Goal: Information Seeking & Learning: Learn about a topic

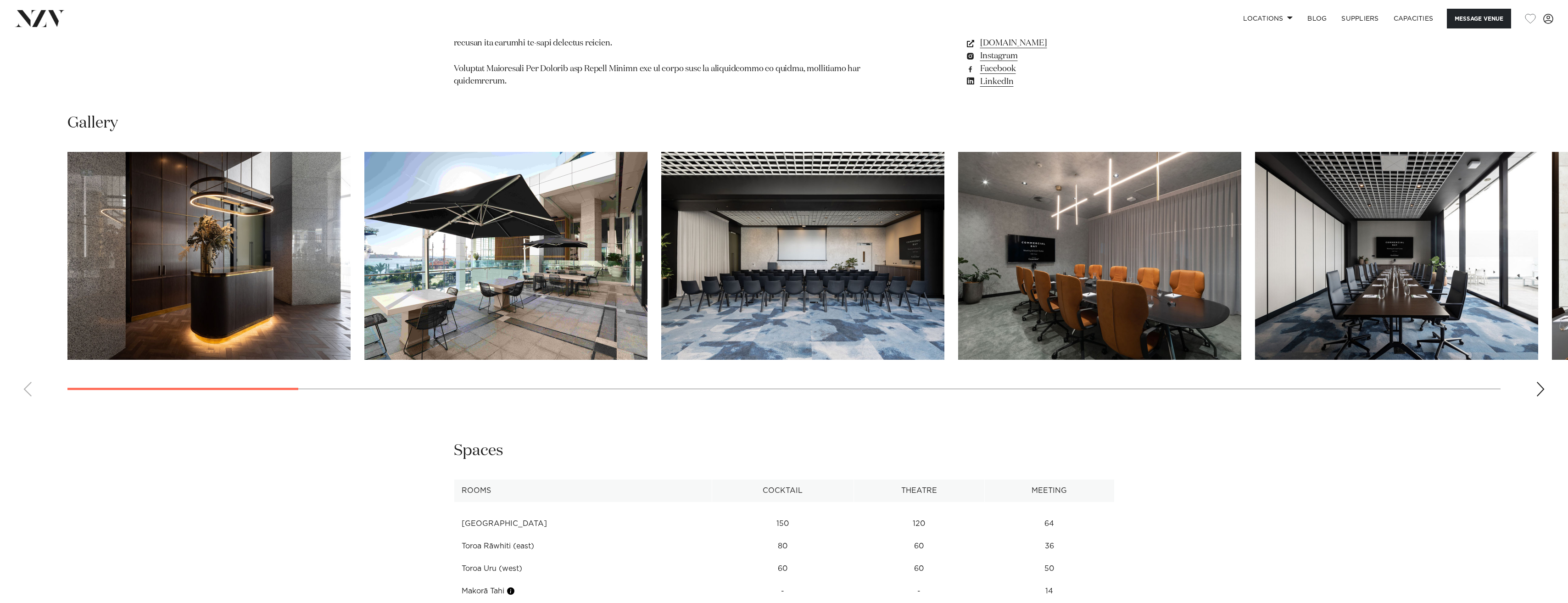
scroll to position [1362, 0]
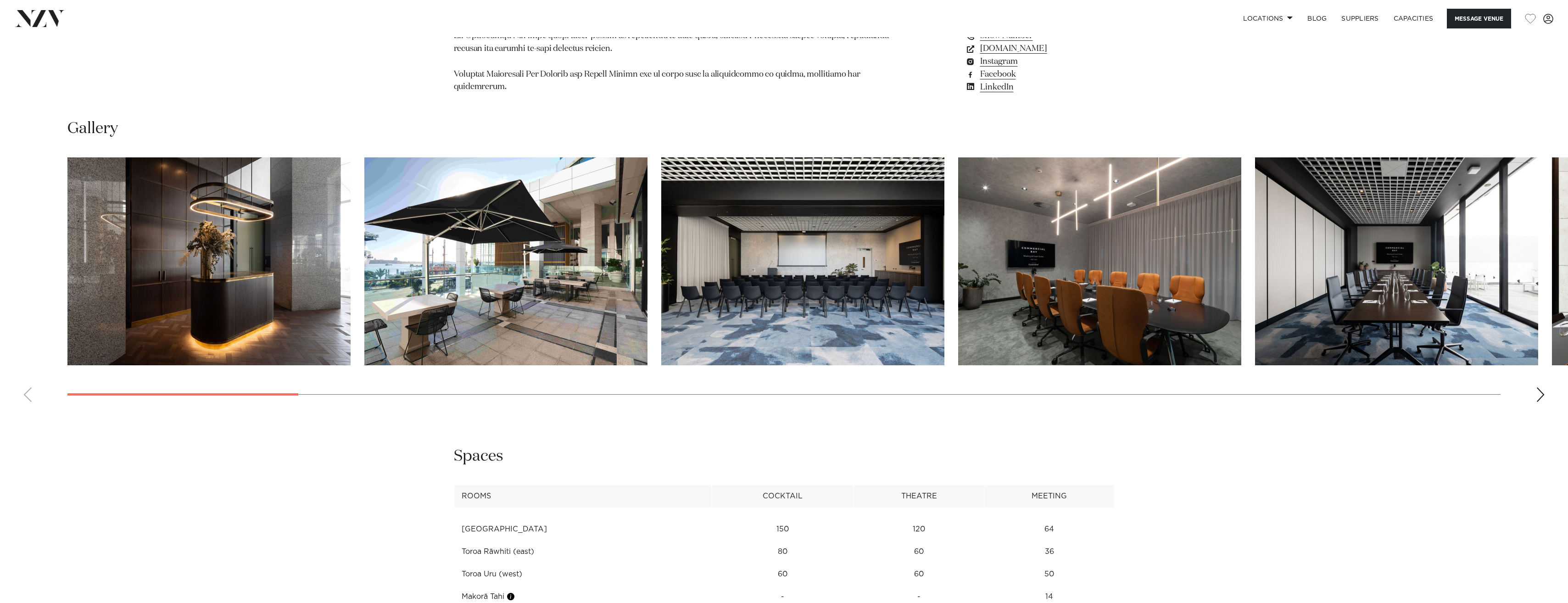
click at [1540, 387] on div "Next slide" at bounding box center [1540, 394] width 9 height 15
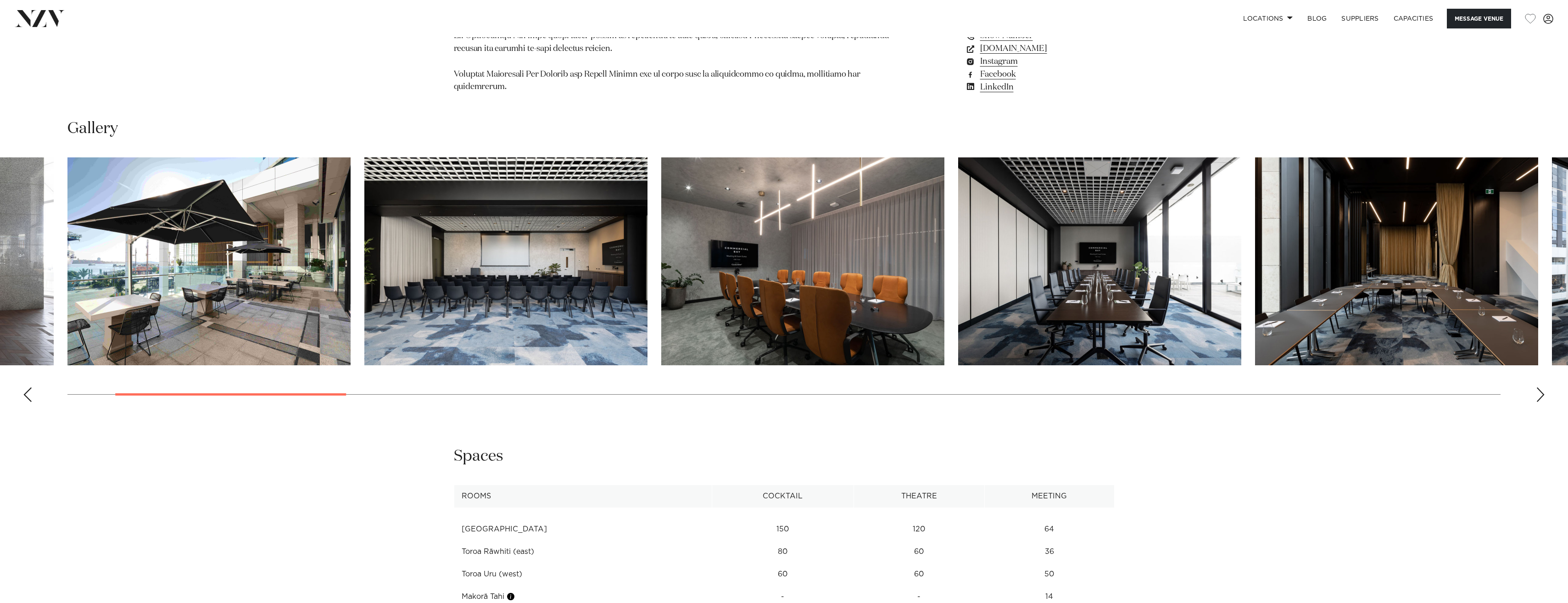
click at [1541, 387] on div "Next slide" at bounding box center [1540, 394] width 9 height 15
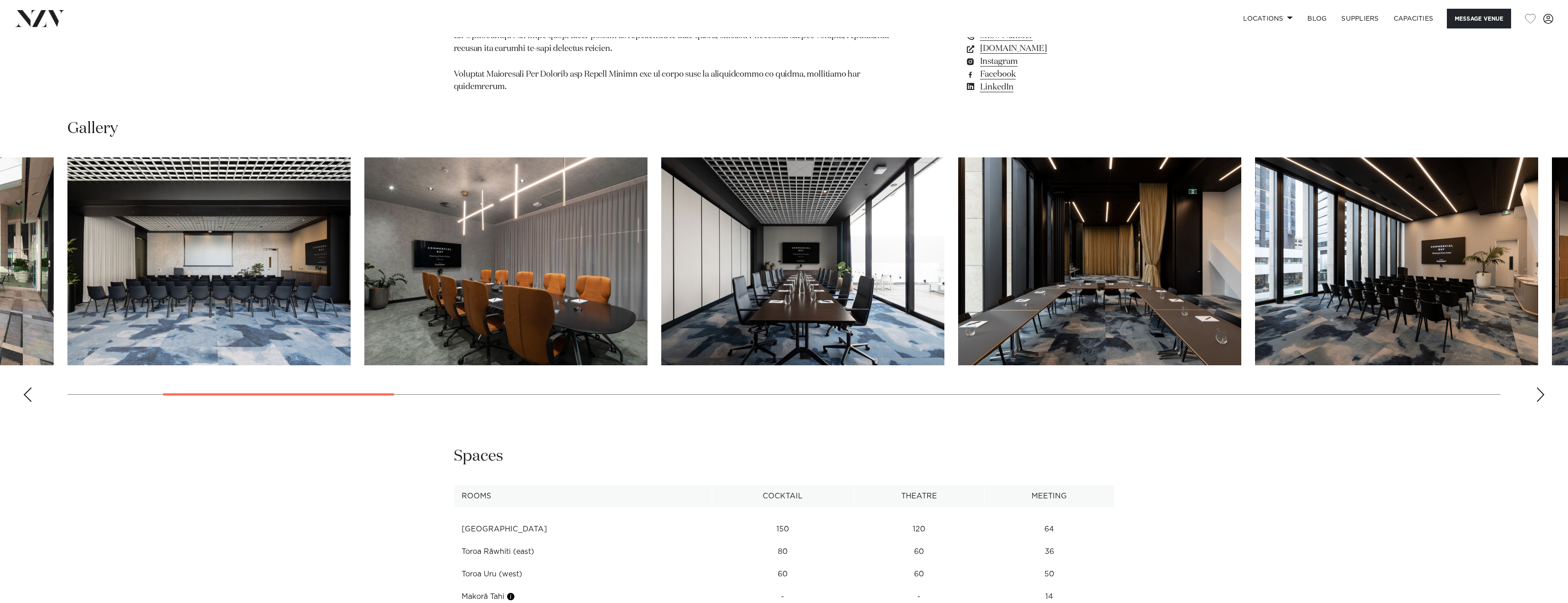
click at [1541, 387] on div "Next slide" at bounding box center [1540, 394] width 9 height 15
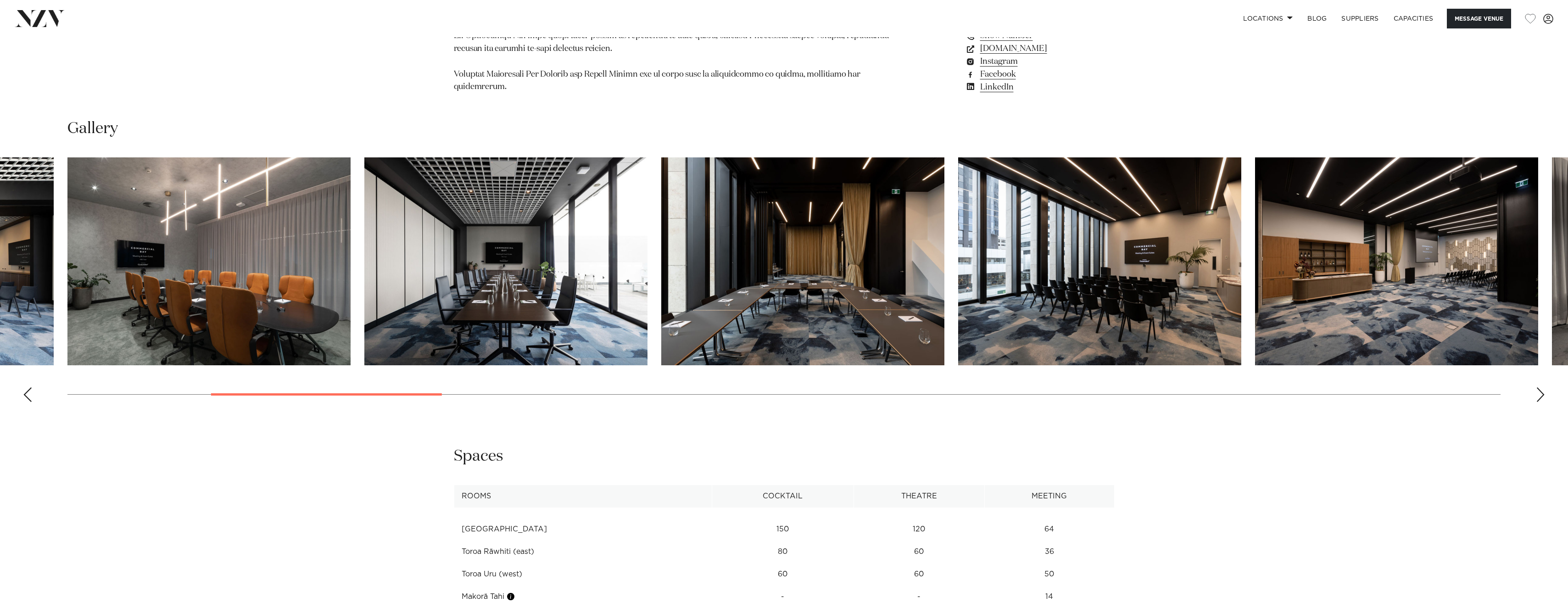
click at [1541, 387] on div "Next slide" at bounding box center [1540, 394] width 9 height 15
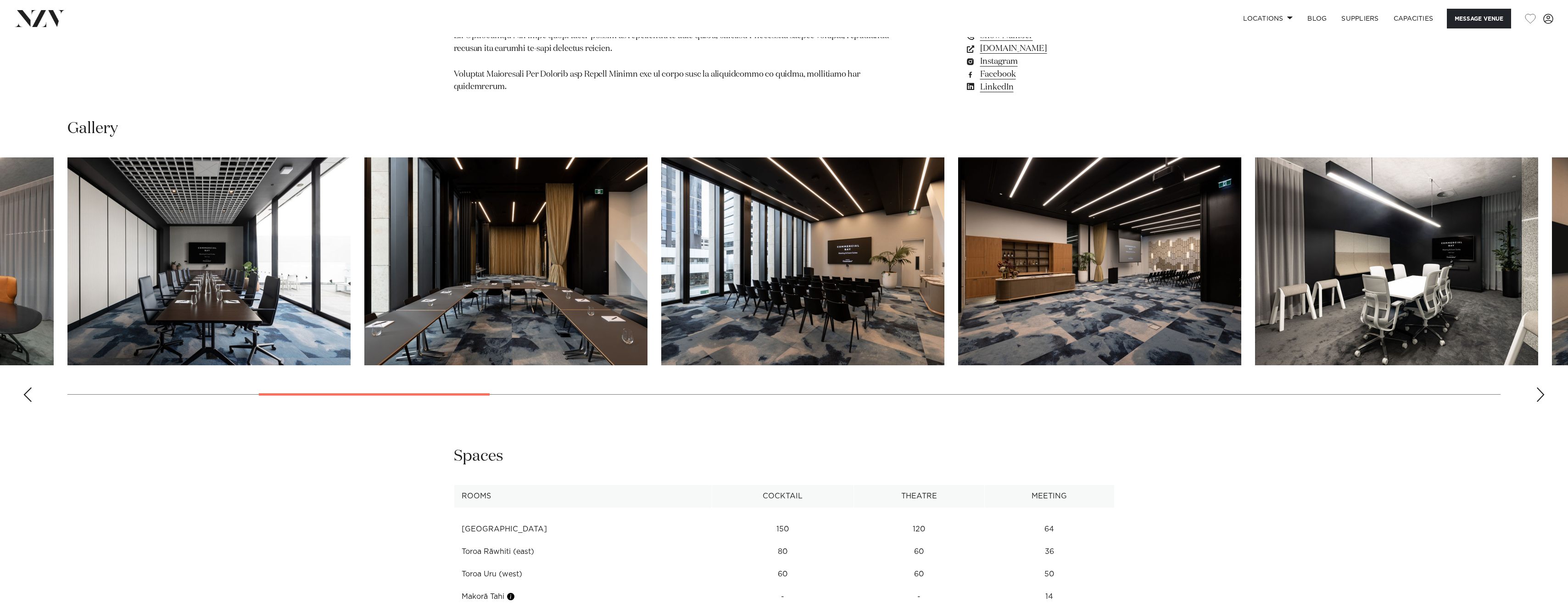
click at [1541, 387] on div "Next slide" at bounding box center [1540, 394] width 9 height 15
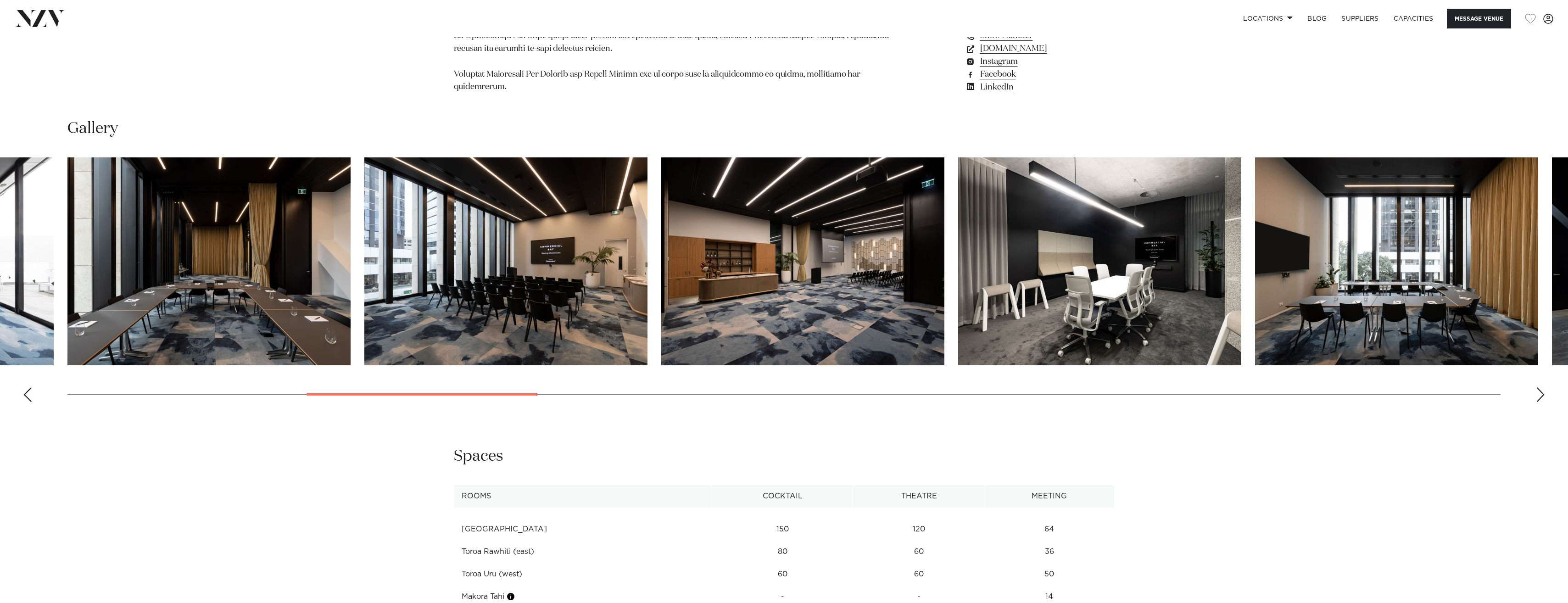
click at [1541, 387] on div "Next slide" at bounding box center [1540, 394] width 9 height 15
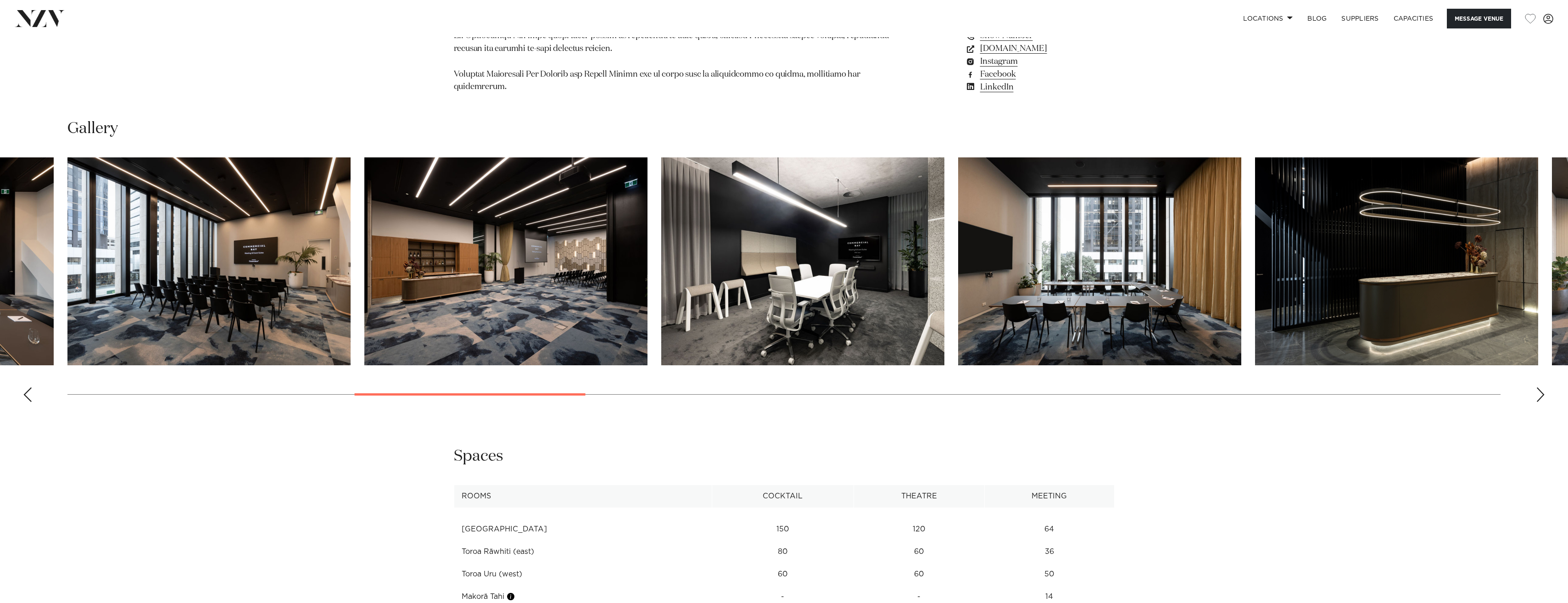
click at [1541, 387] on div "Next slide" at bounding box center [1540, 394] width 9 height 15
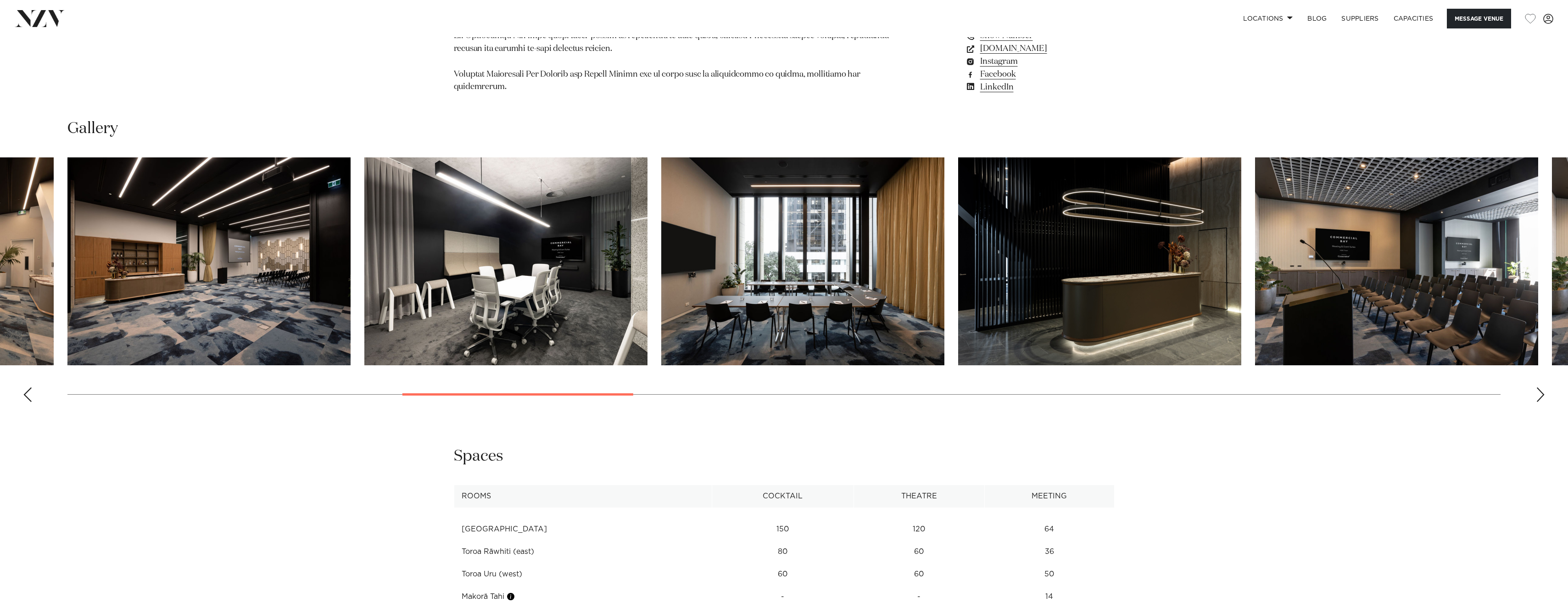
click at [1541, 387] on div "Next slide" at bounding box center [1540, 394] width 9 height 15
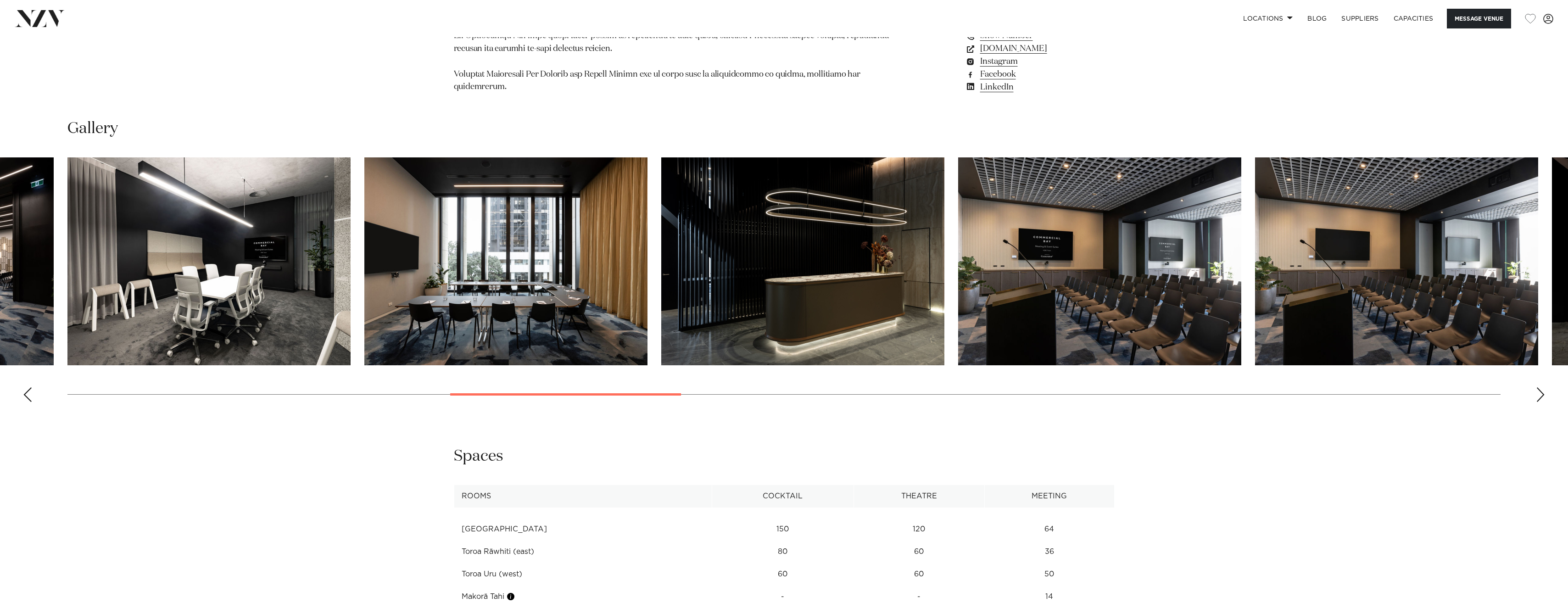
click at [1541, 387] on div "Next slide" at bounding box center [1540, 394] width 9 height 15
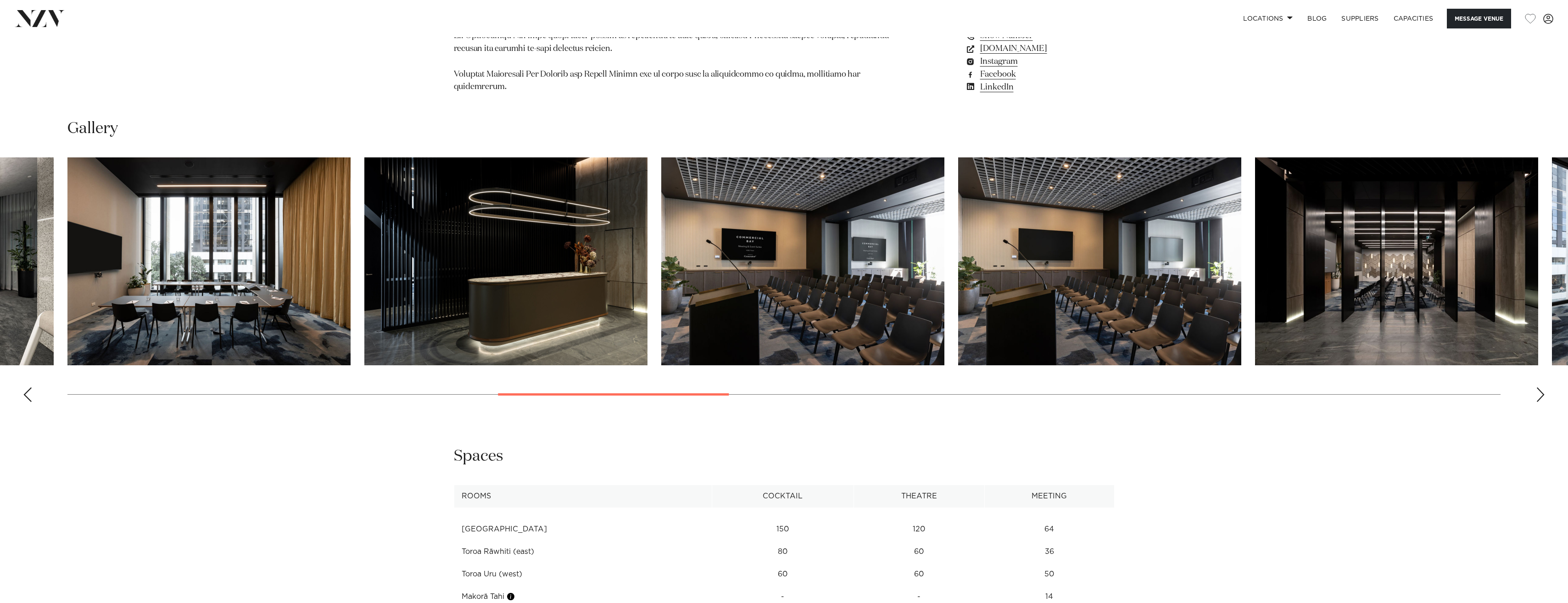
click at [1541, 387] on div "Next slide" at bounding box center [1540, 394] width 9 height 15
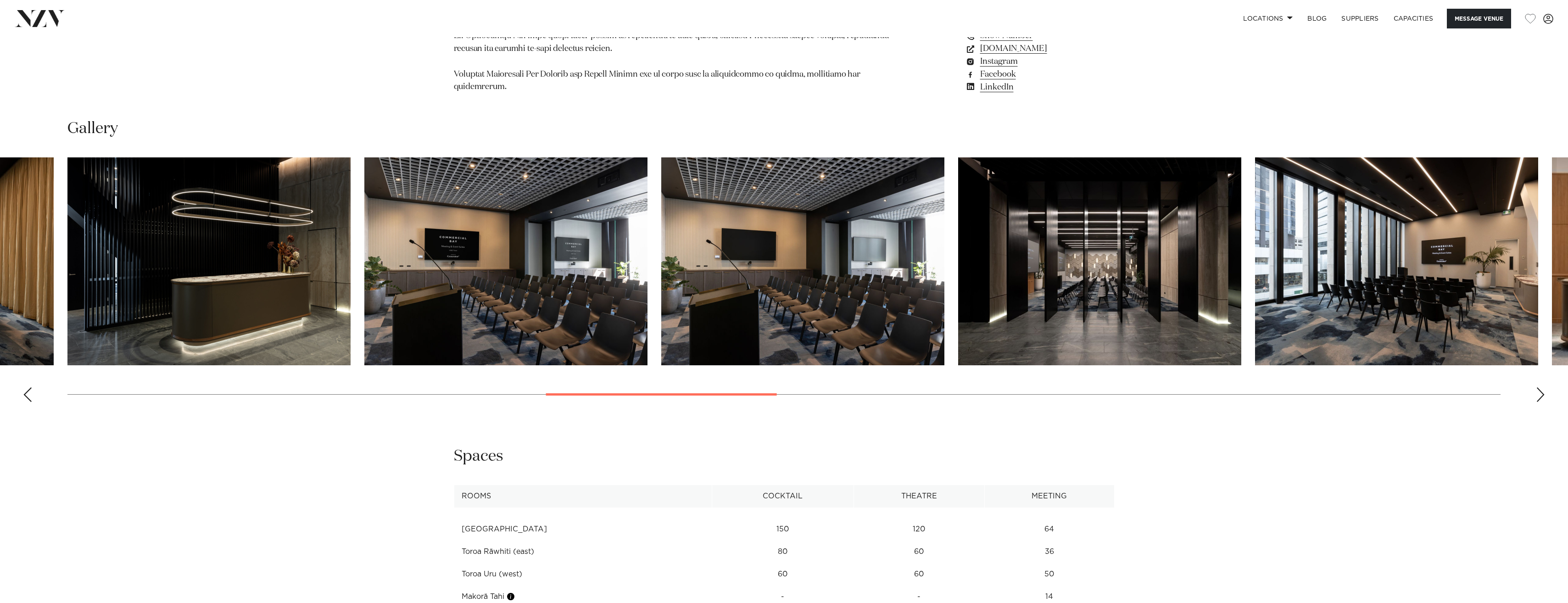
click at [1541, 387] on div "Next slide" at bounding box center [1540, 394] width 9 height 15
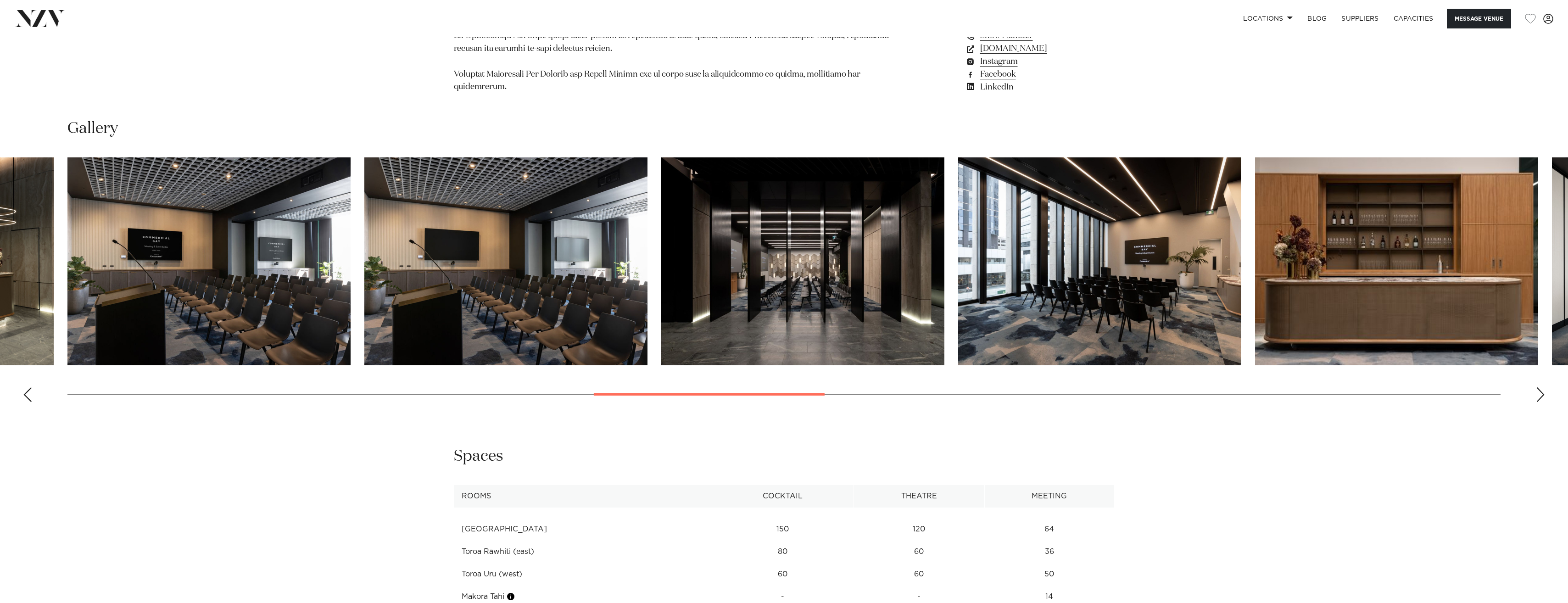
click at [1541, 387] on div "Next slide" at bounding box center [1540, 394] width 9 height 15
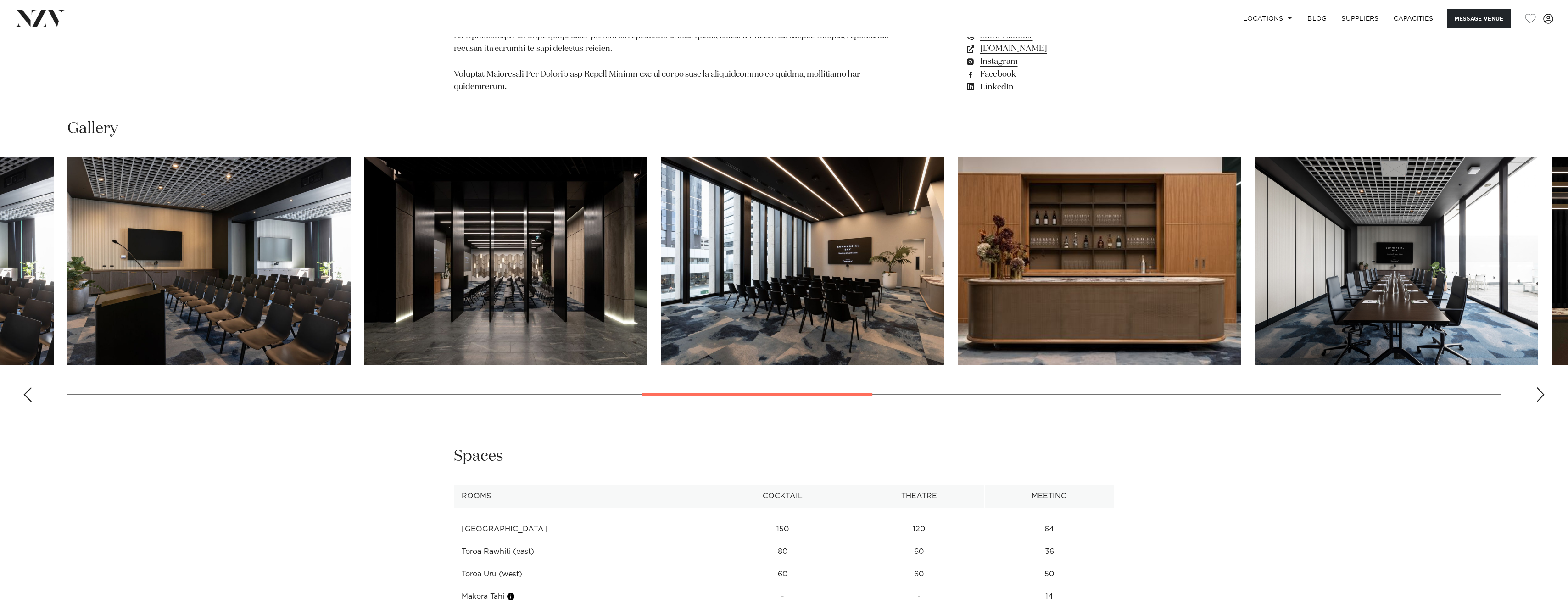
click at [1541, 387] on div "Next slide" at bounding box center [1540, 394] width 9 height 15
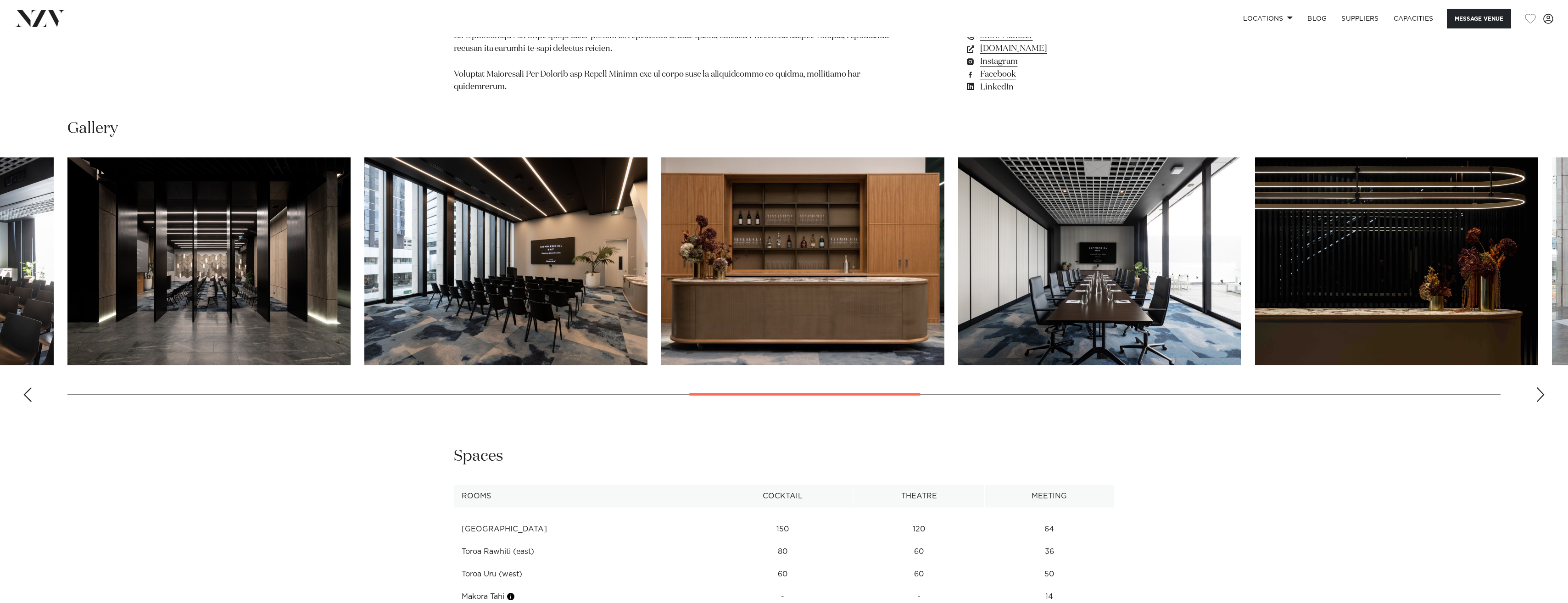
click at [1541, 387] on div "Next slide" at bounding box center [1540, 394] width 9 height 15
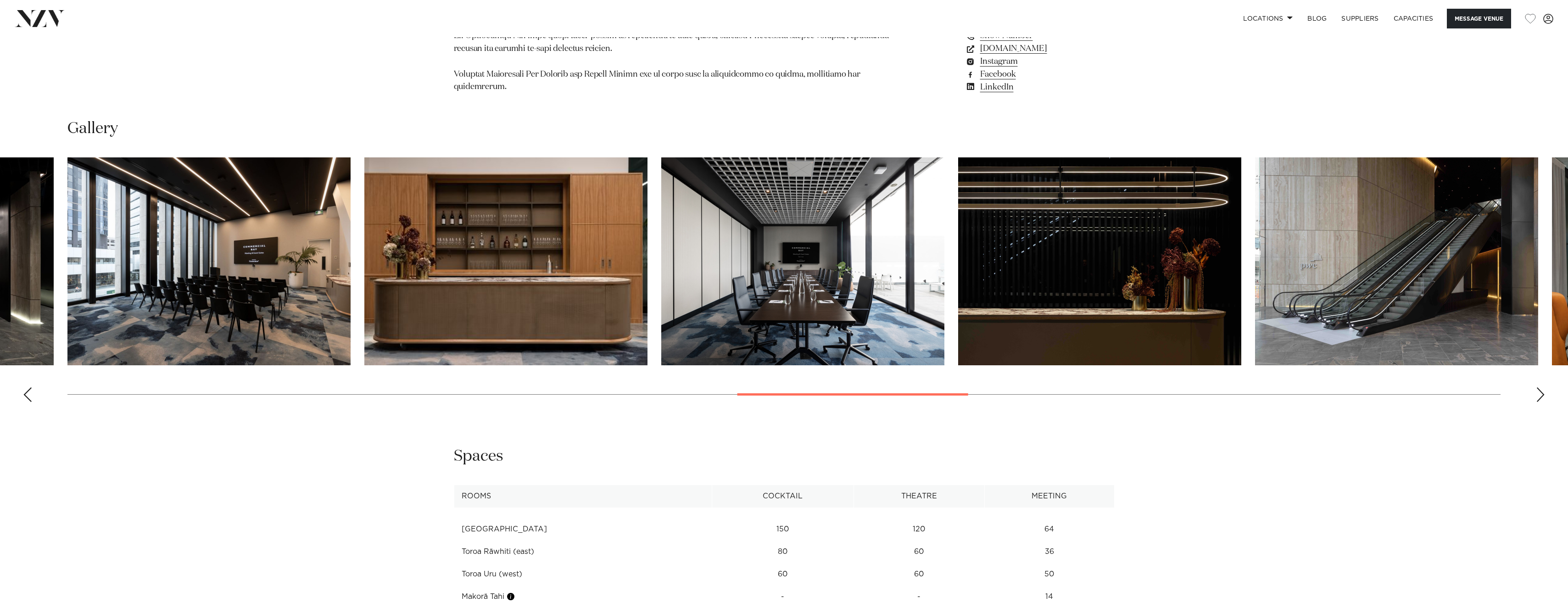
click at [1541, 387] on div "Next slide" at bounding box center [1540, 394] width 9 height 15
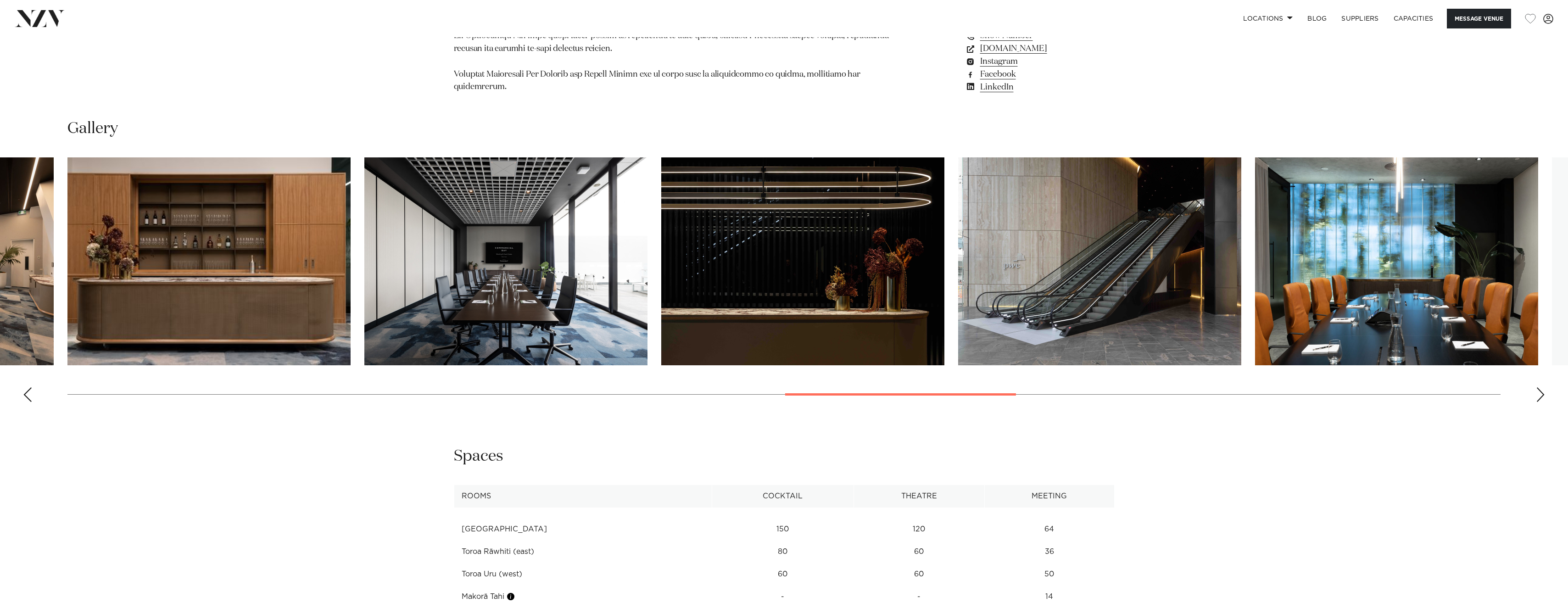
click at [1541, 387] on div "Next slide" at bounding box center [1540, 394] width 9 height 15
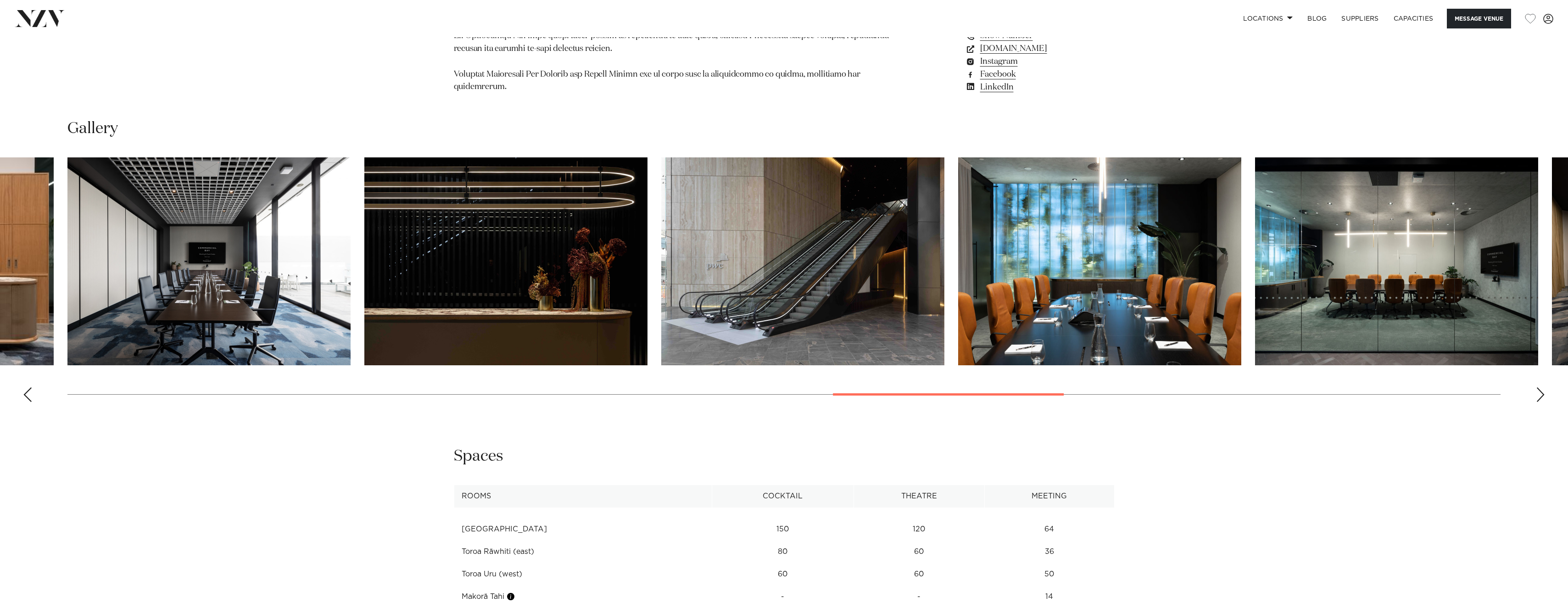
click at [1541, 387] on div "Next slide" at bounding box center [1540, 394] width 9 height 15
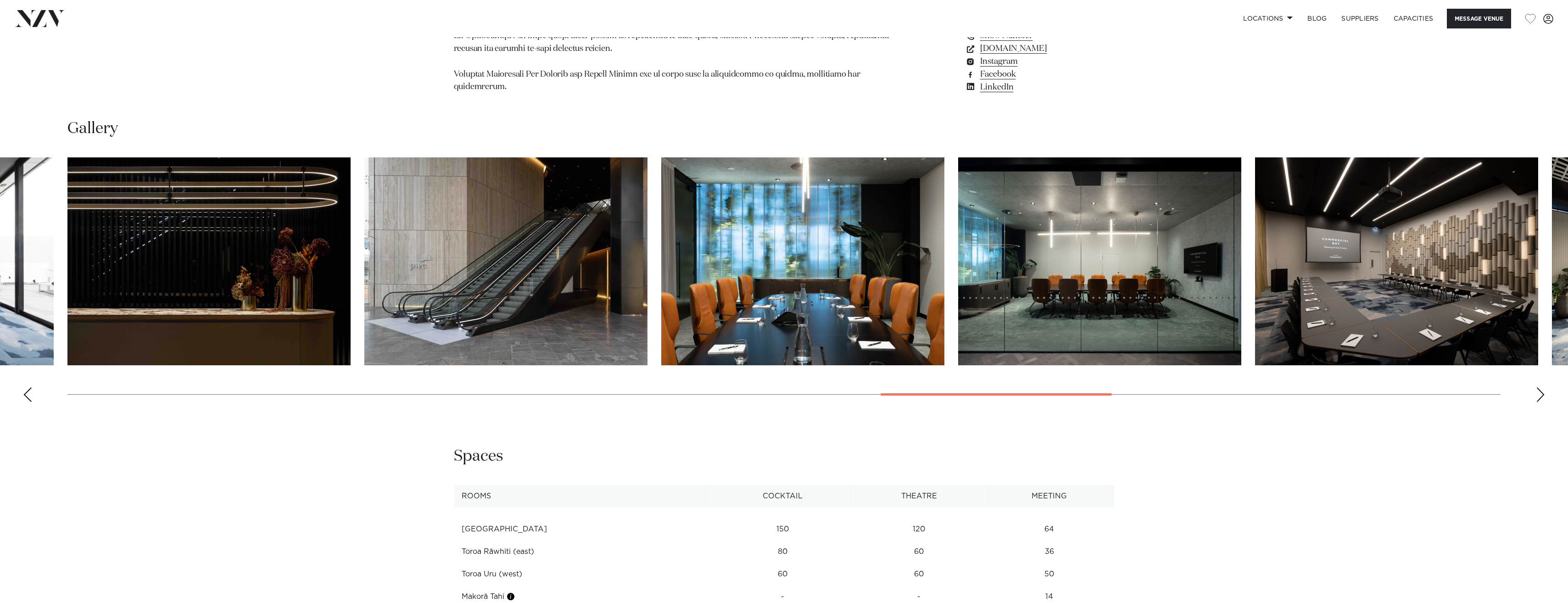
click at [1541, 387] on div "Next slide" at bounding box center [1540, 394] width 9 height 15
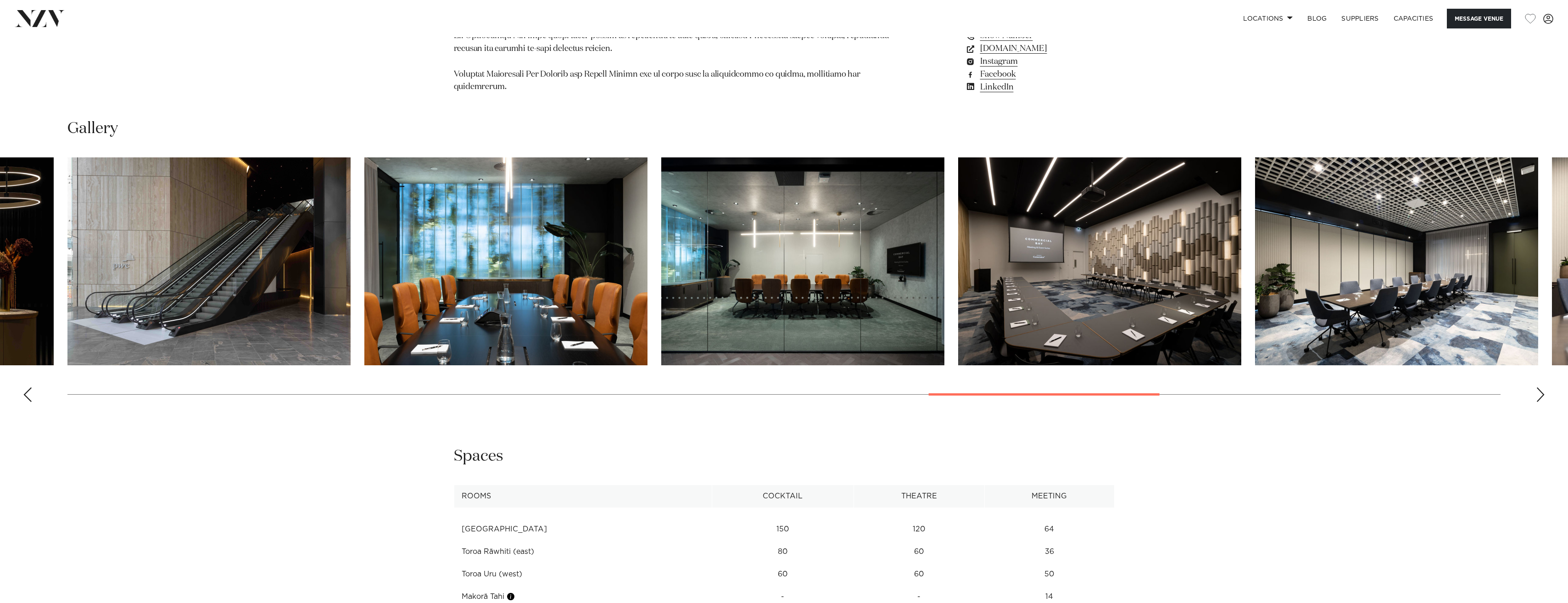
click at [1541, 387] on div "Next slide" at bounding box center [1540, 394] width 9 height 15
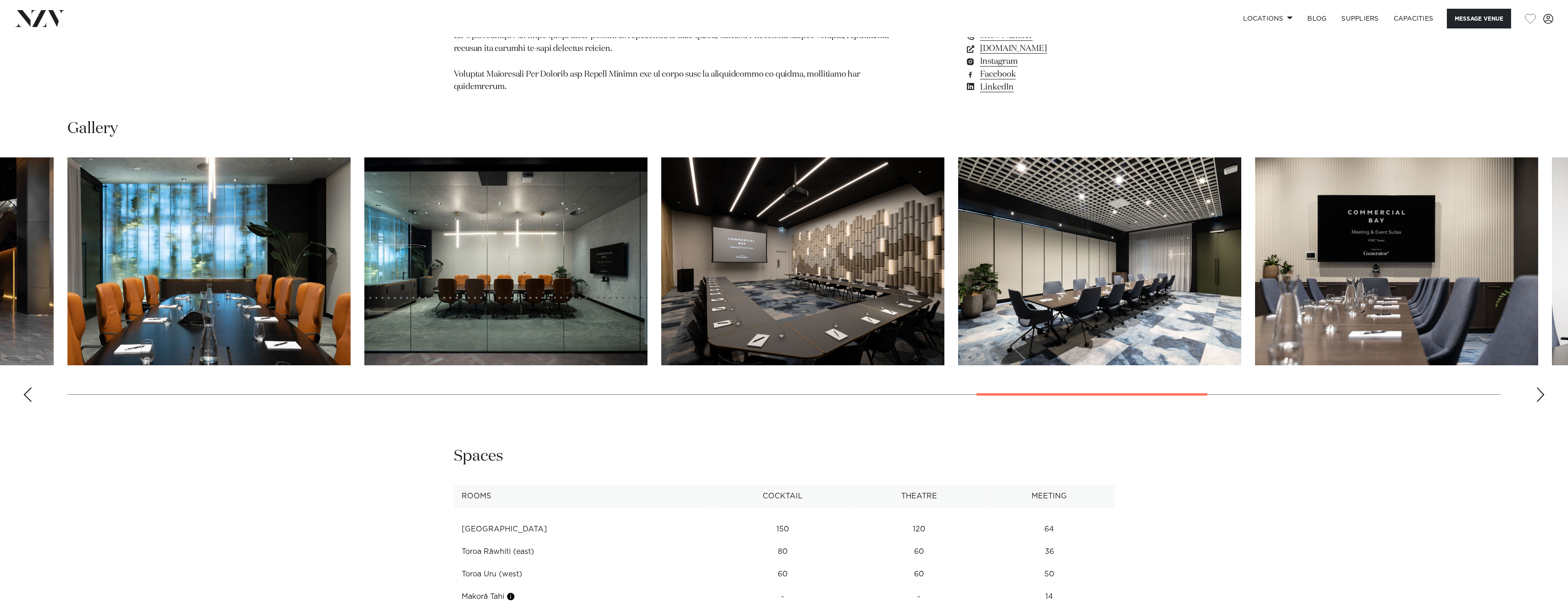
click at [1541, 387] on div "Next slide" at bounding box center [1540, 394] width 9 height 15
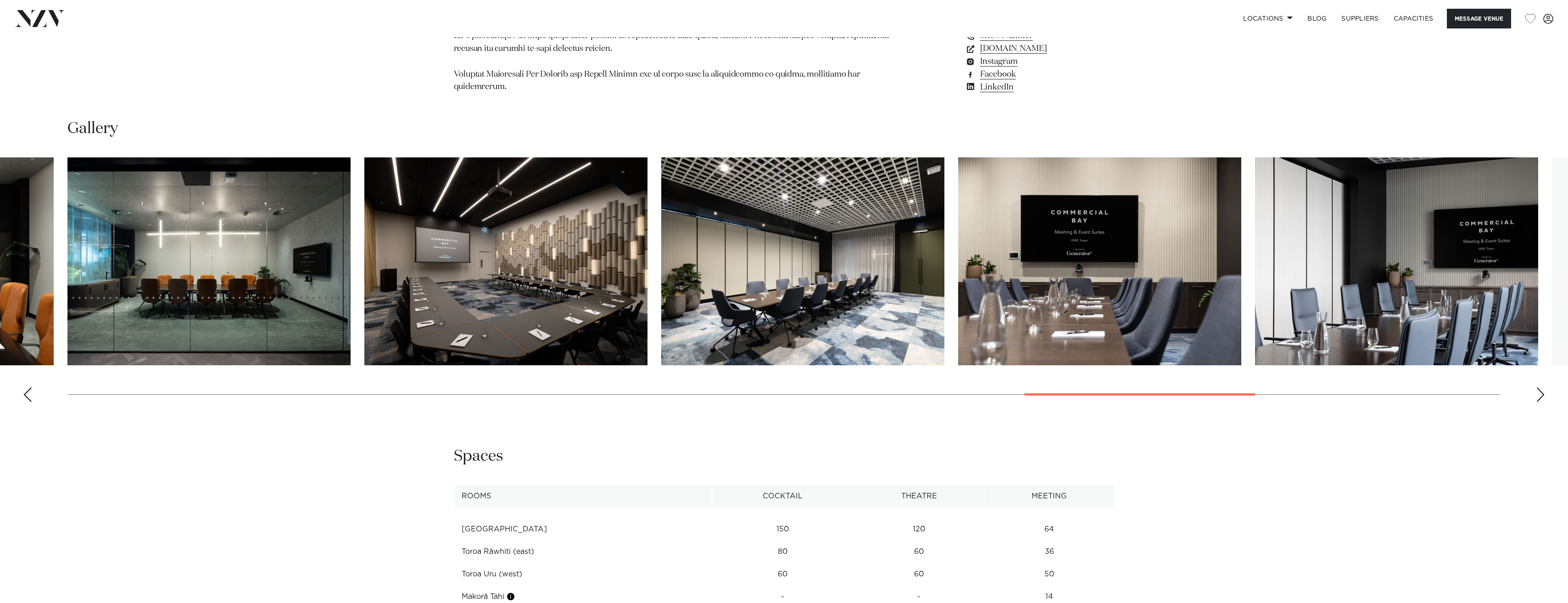
click at [1541, 387] on div "Next slide" at bounding box center [1540, 394] width 9 height 15
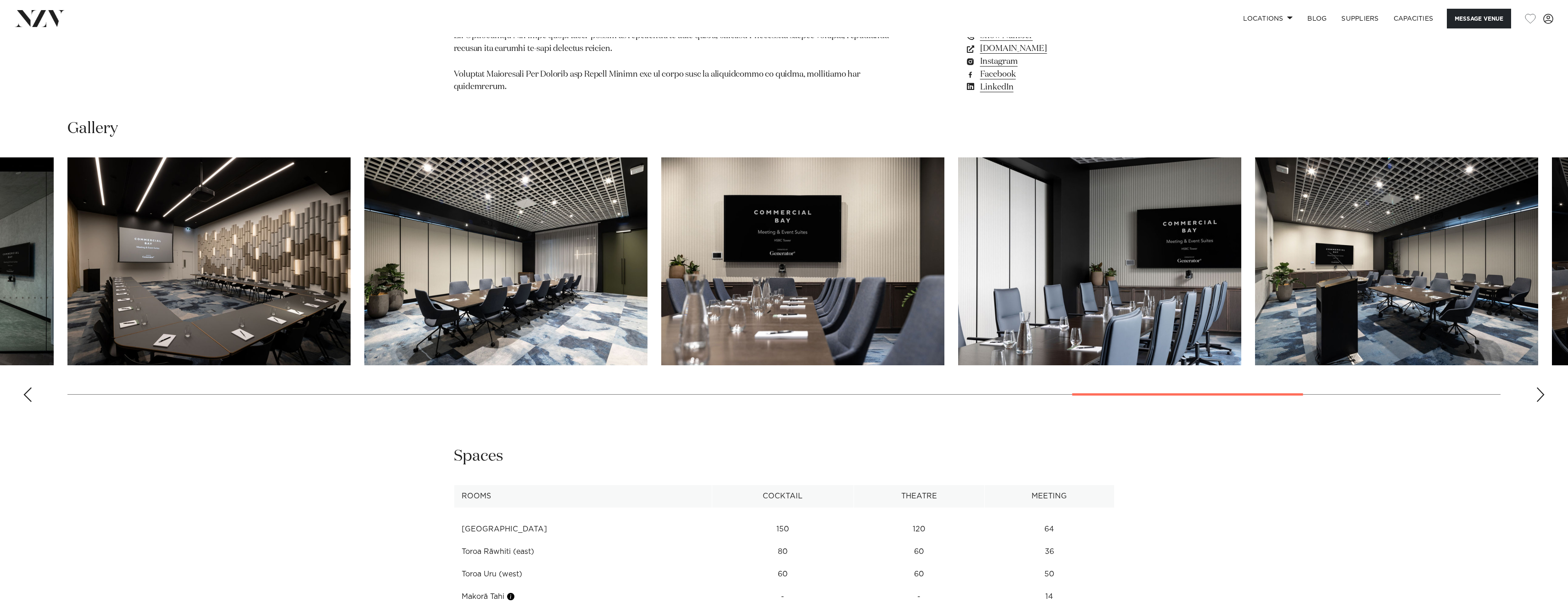
click at [1541, 387] on div "Next slide" at bounding box center [1540, 394] width 9 height 15
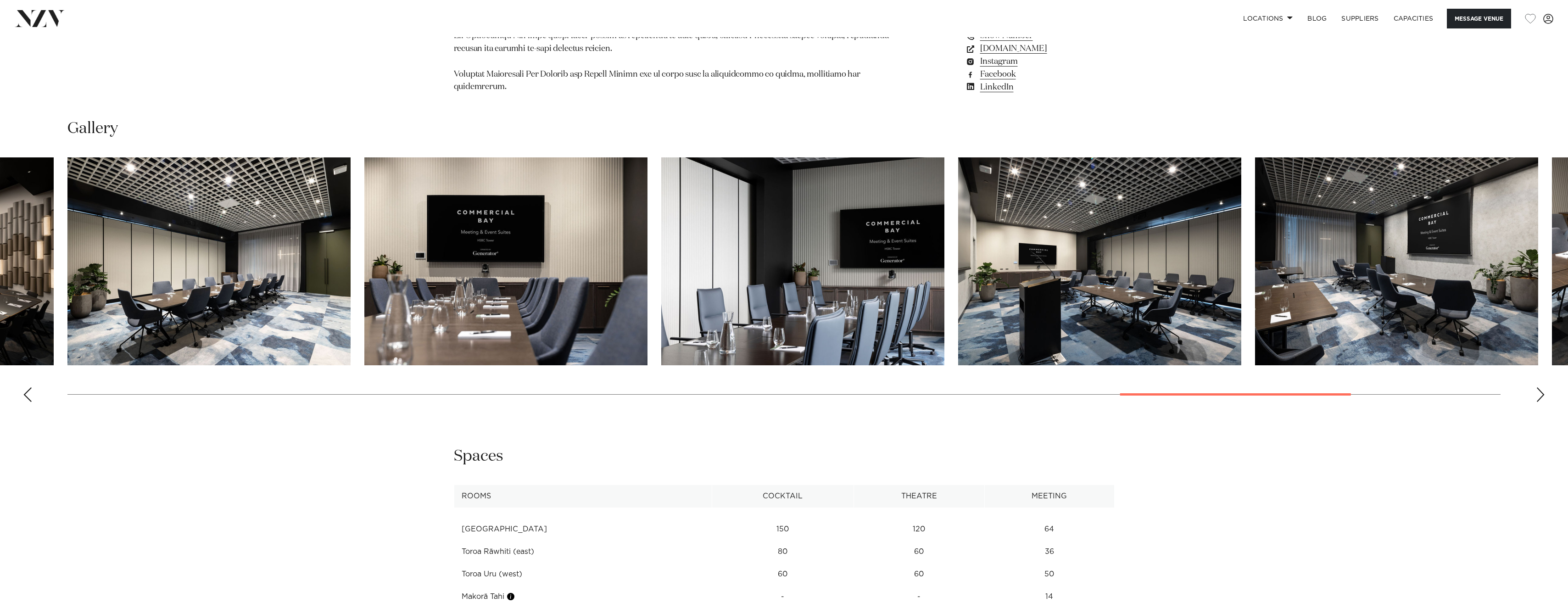
click at [1539, 387] on div "Next slide" at bounding box center [1540, 394] width 9 height 15
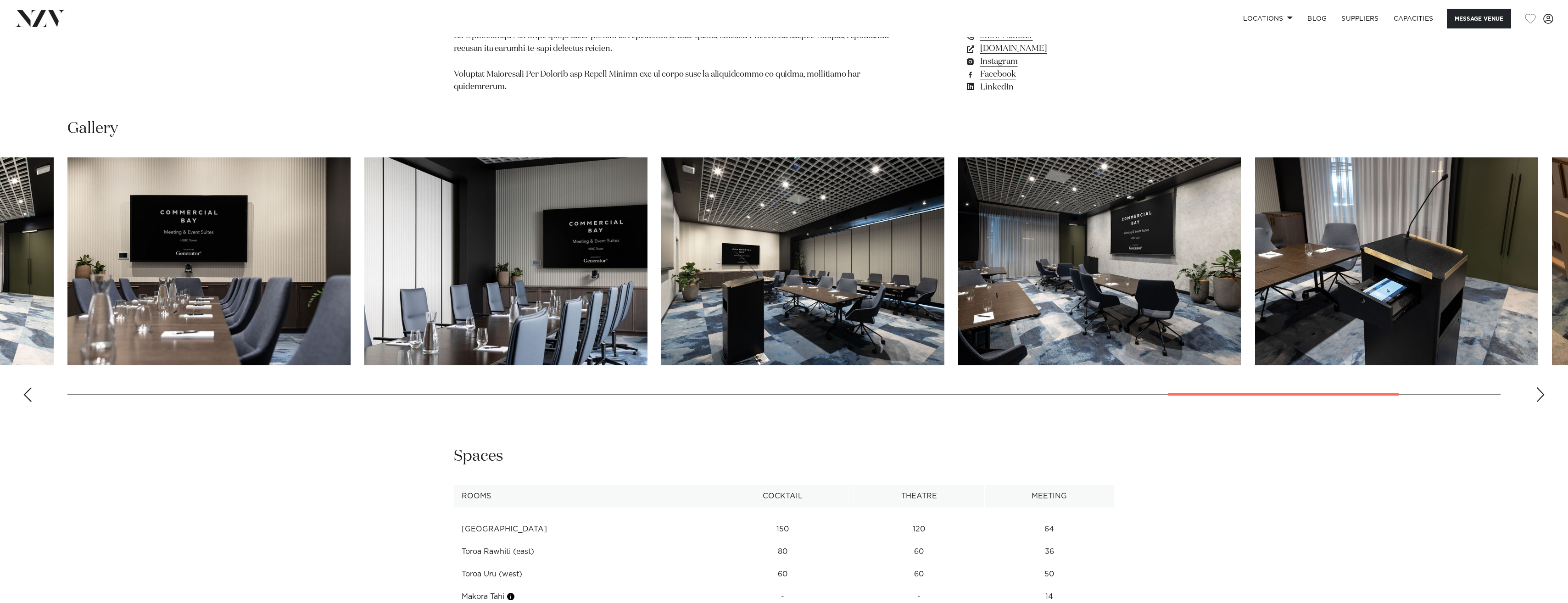
click at [1541, 387] on div "Next slide" at bounding box center [1540, 394] width 9 height 15
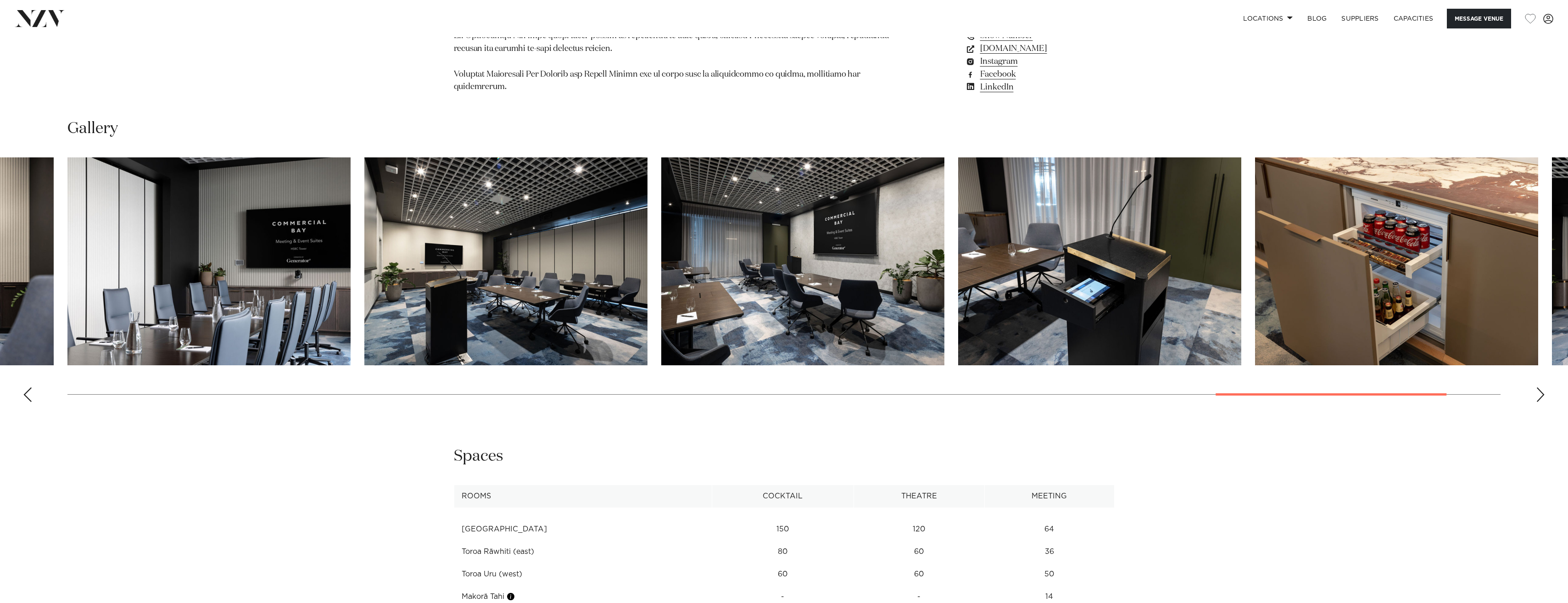
click at [1541, 387] on div "Next slide" at bounding box center [1540, 394] width 9 height 15
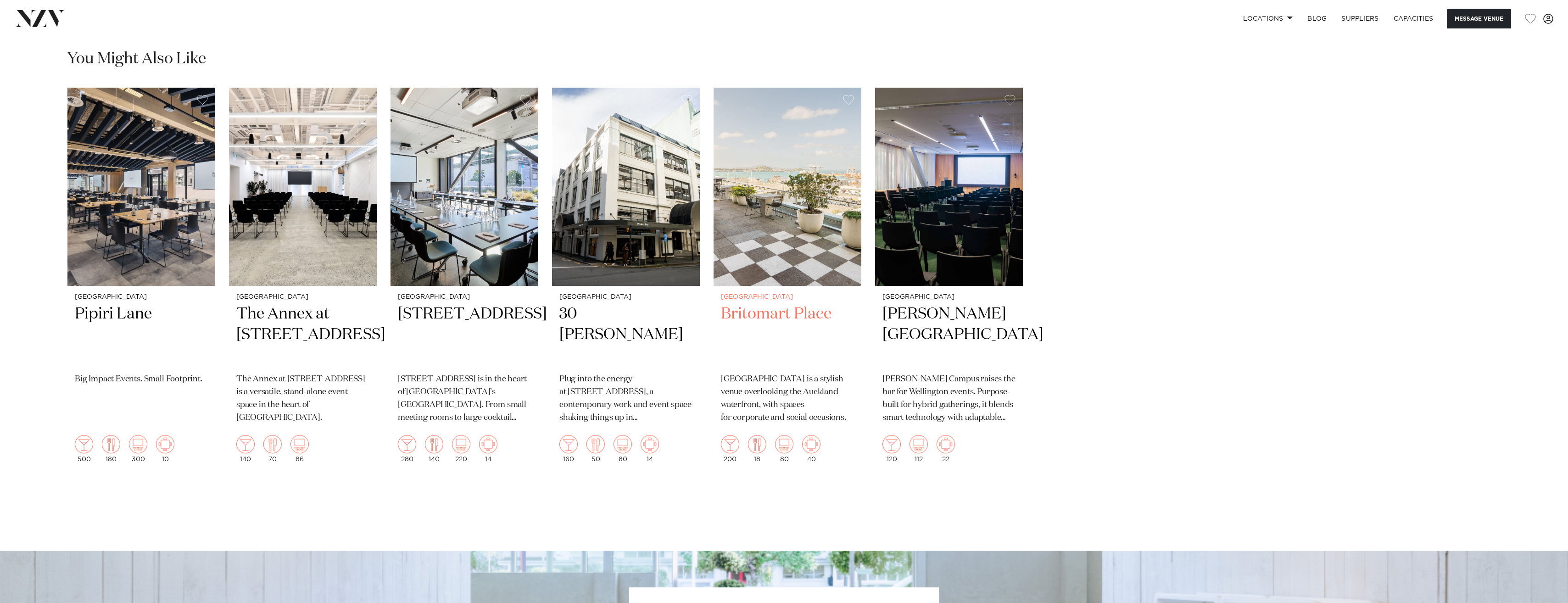
scroll to position [2357, 0]
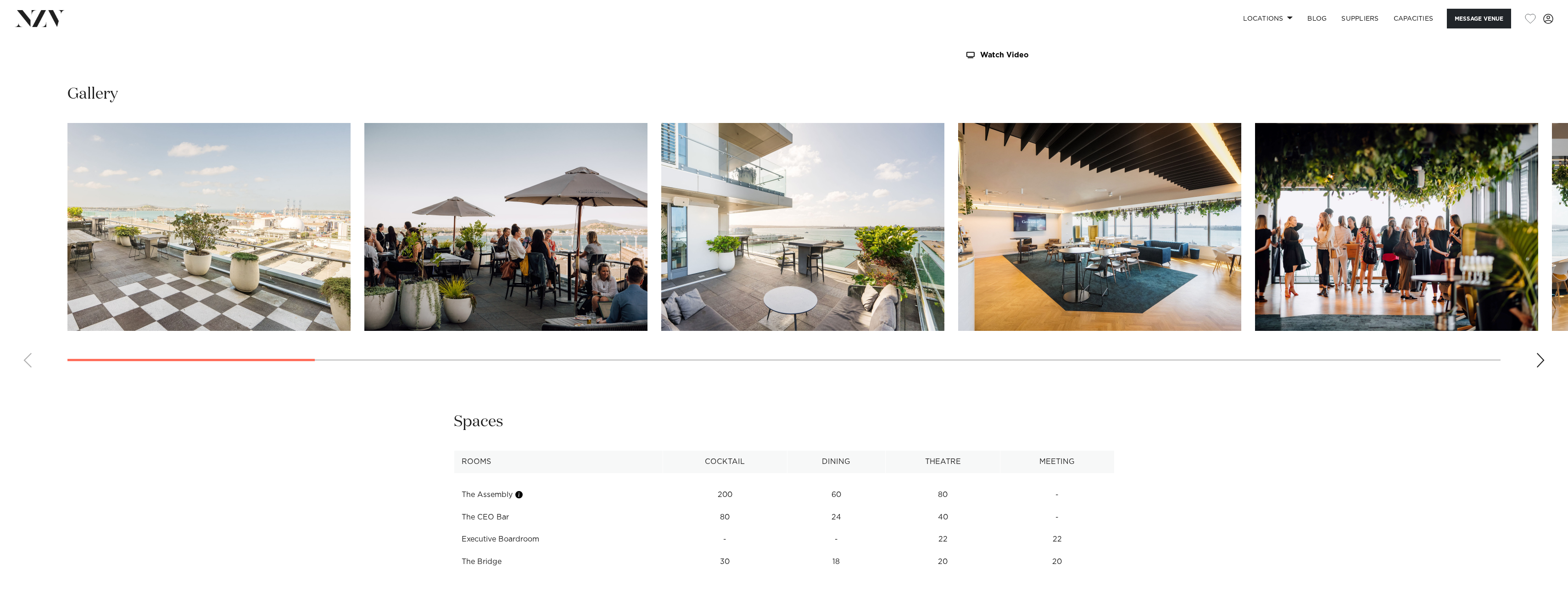
scroll to position [1217, 0]
click at [1540, 361] on div "Next slide" at bounding box center [1540, 360] width 9 height 15
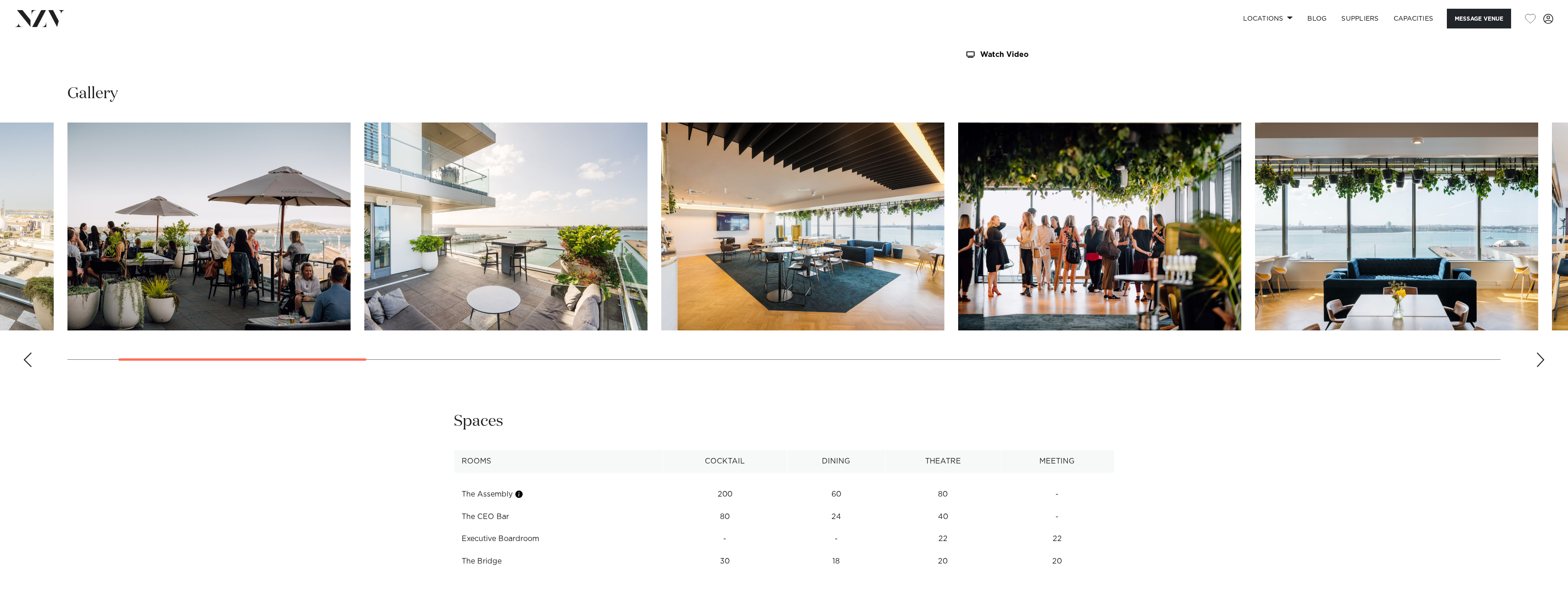
click at [1540, 361] on div "Next slide" at bounding box center [1540, 360] width 9 height 15
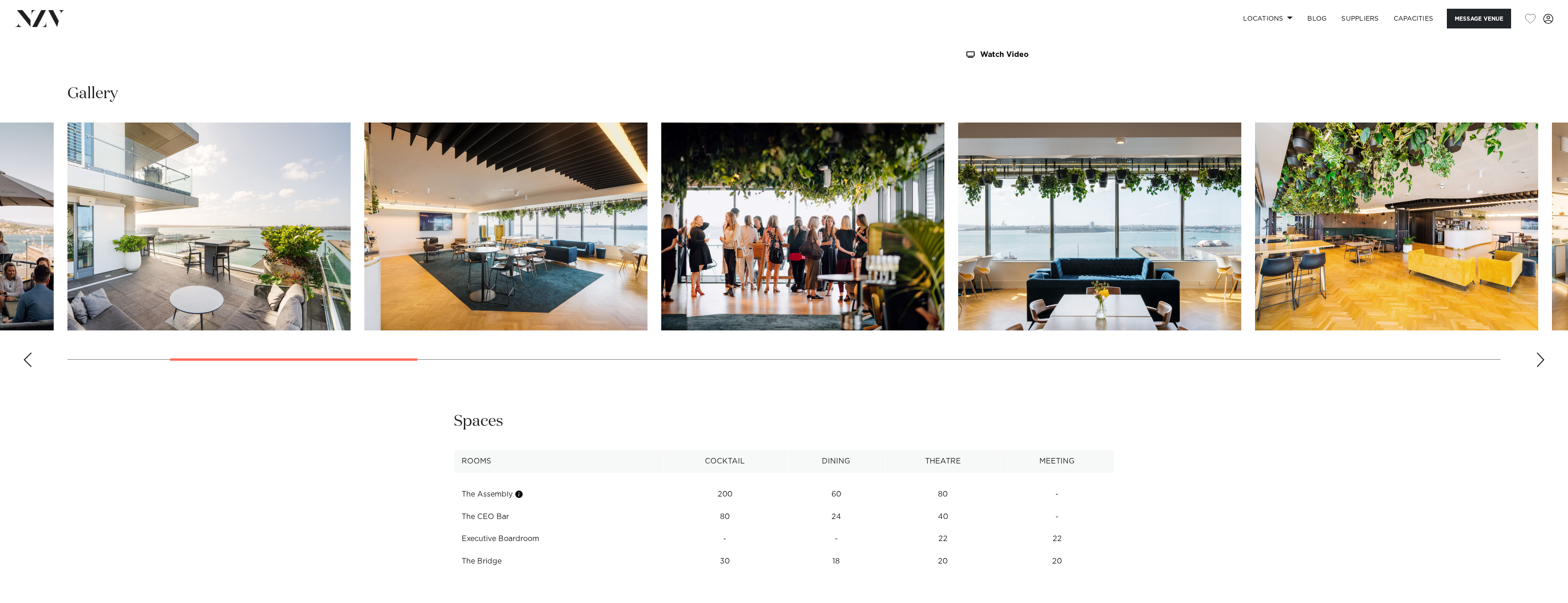
click at [1540, 361] on div "Next slide" at bounding box center [1540, 360] width 9 height 15
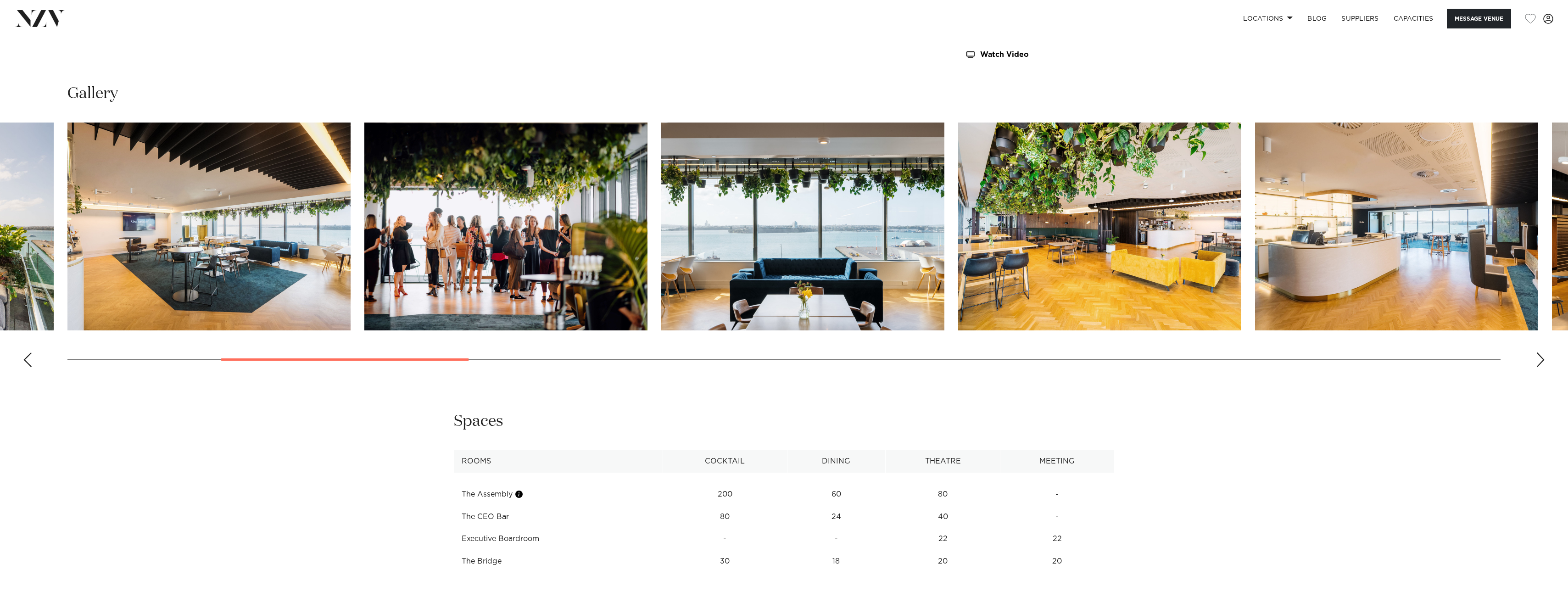
click at [1540, 361] on div "Next slide" at bounding box center [1540, 360] width 9 height 15
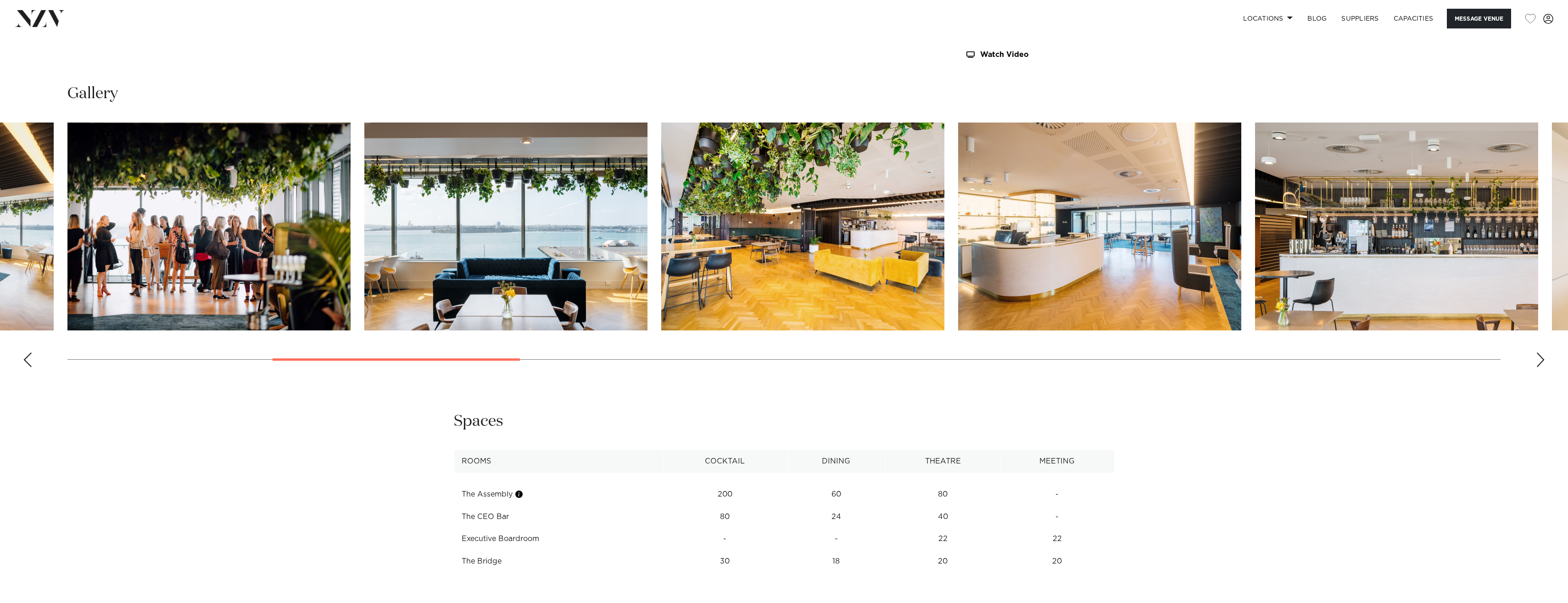
click at [1540, 361] on div "Next slide" at bounding box center [1540, 360] width 9 height 15
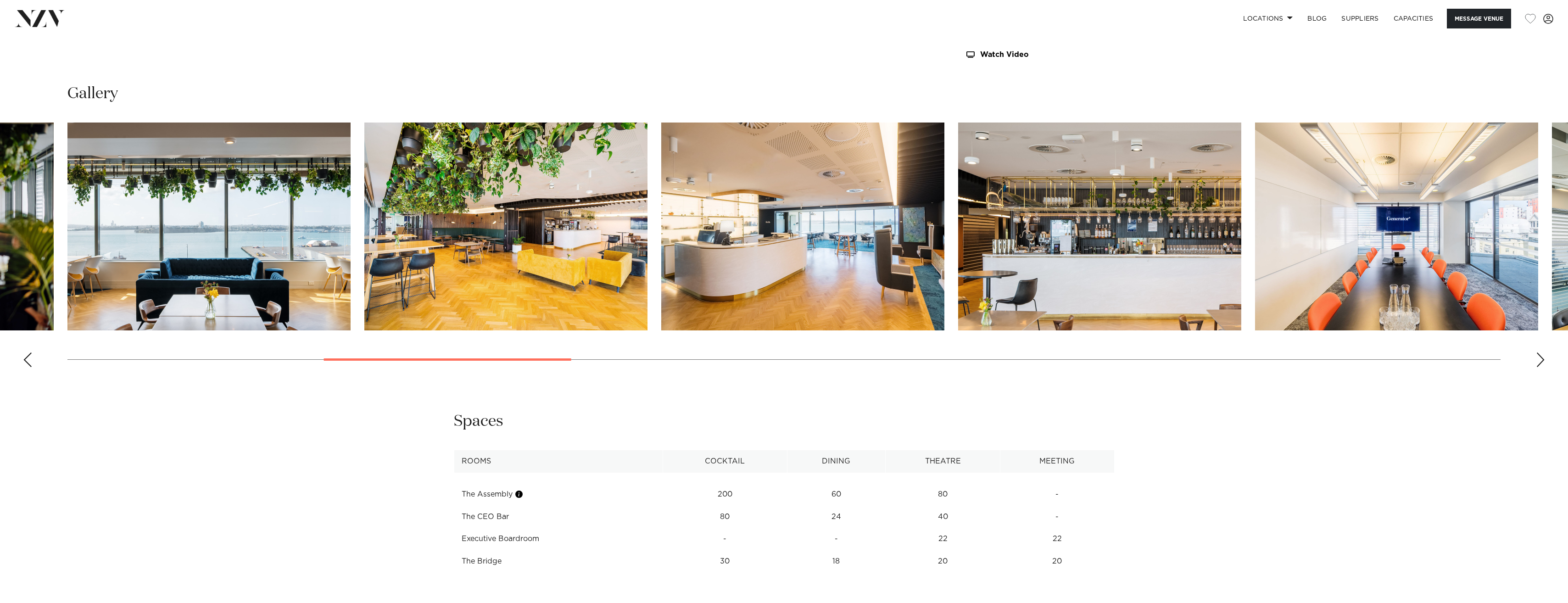
click at [1540, 360] on div "Next slide" at bounding box center [1540, 360] width 9 height 15
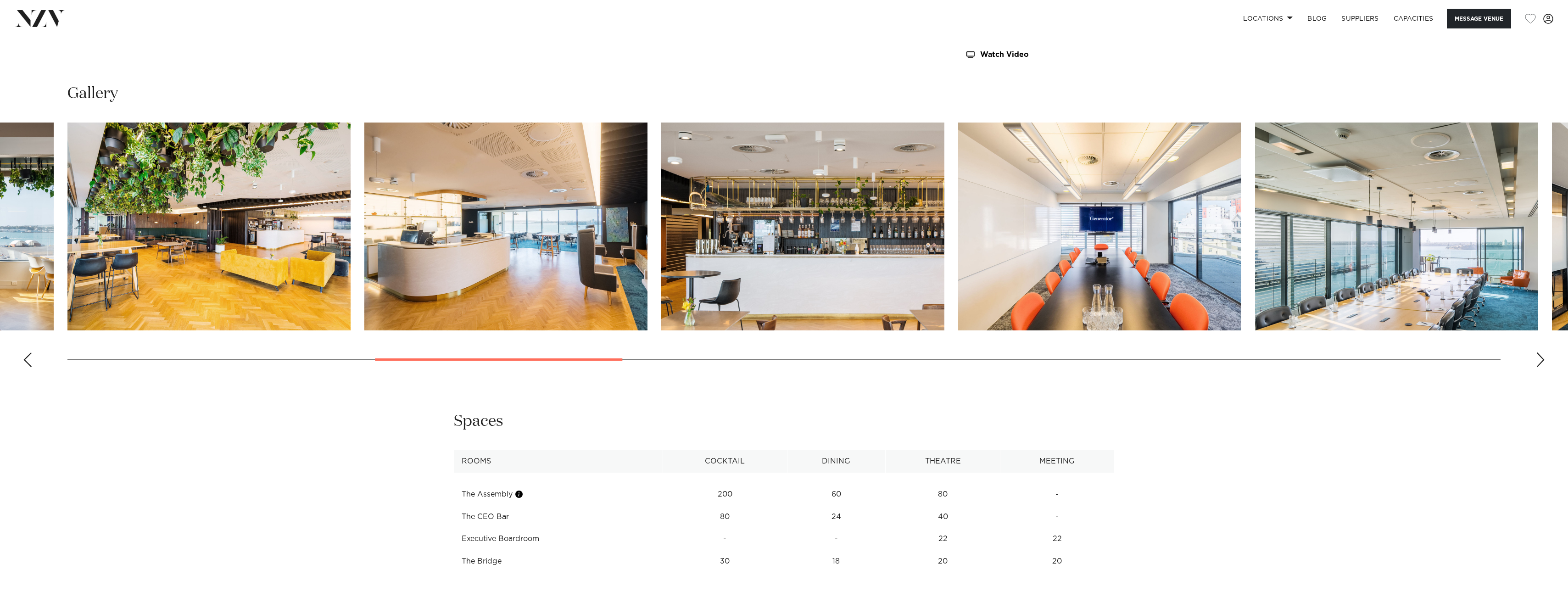
click at [1540, 360] on div "Next slide" at bounding box center [1540, 360] width 9 height 15
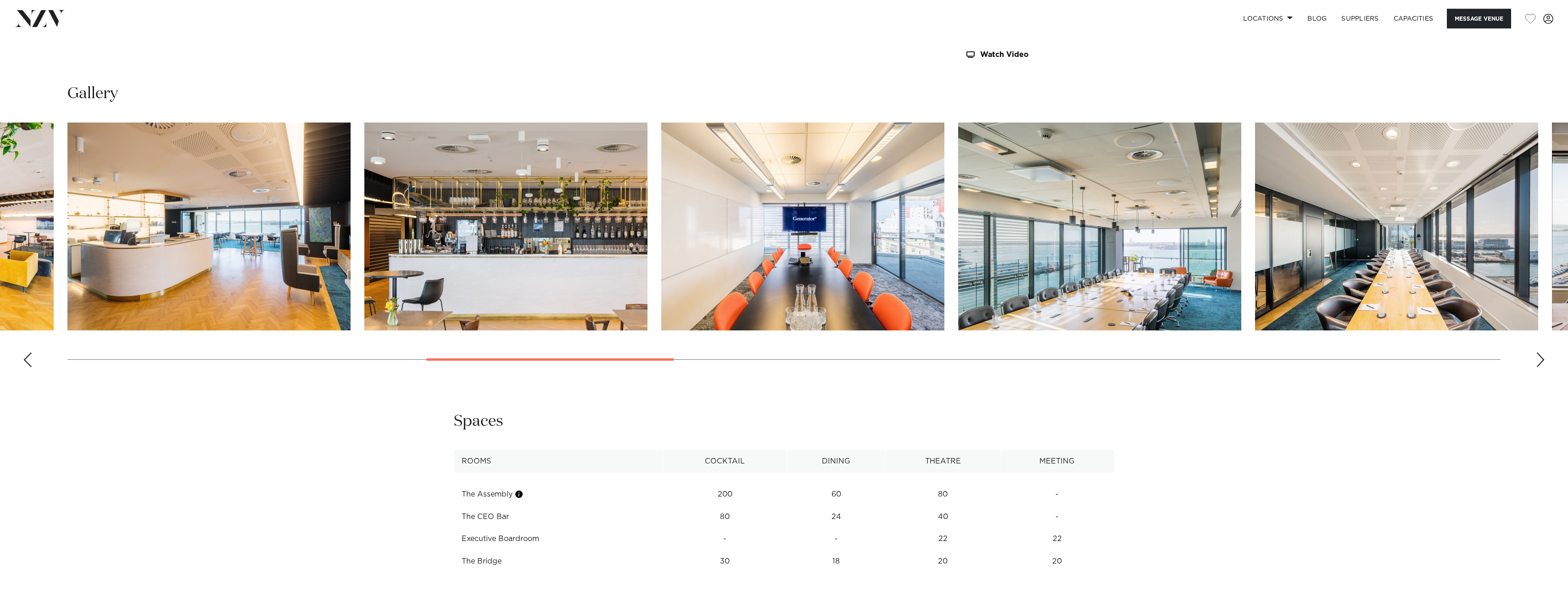
click at [1540, 360] on div "Next slide" at bounding box center [1540, 360] width 9 height 15
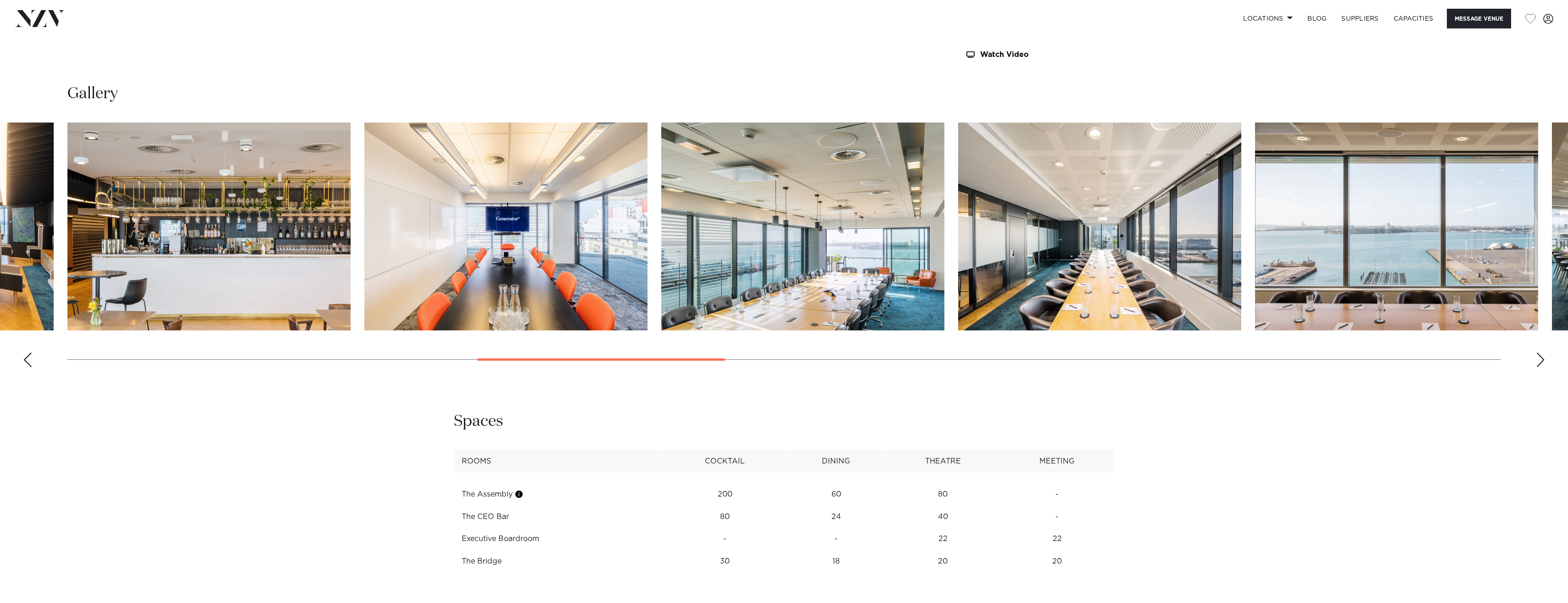
click at [1540, 360] on div "Next slide" at bounding box center [1540, 360] width 9 height 15
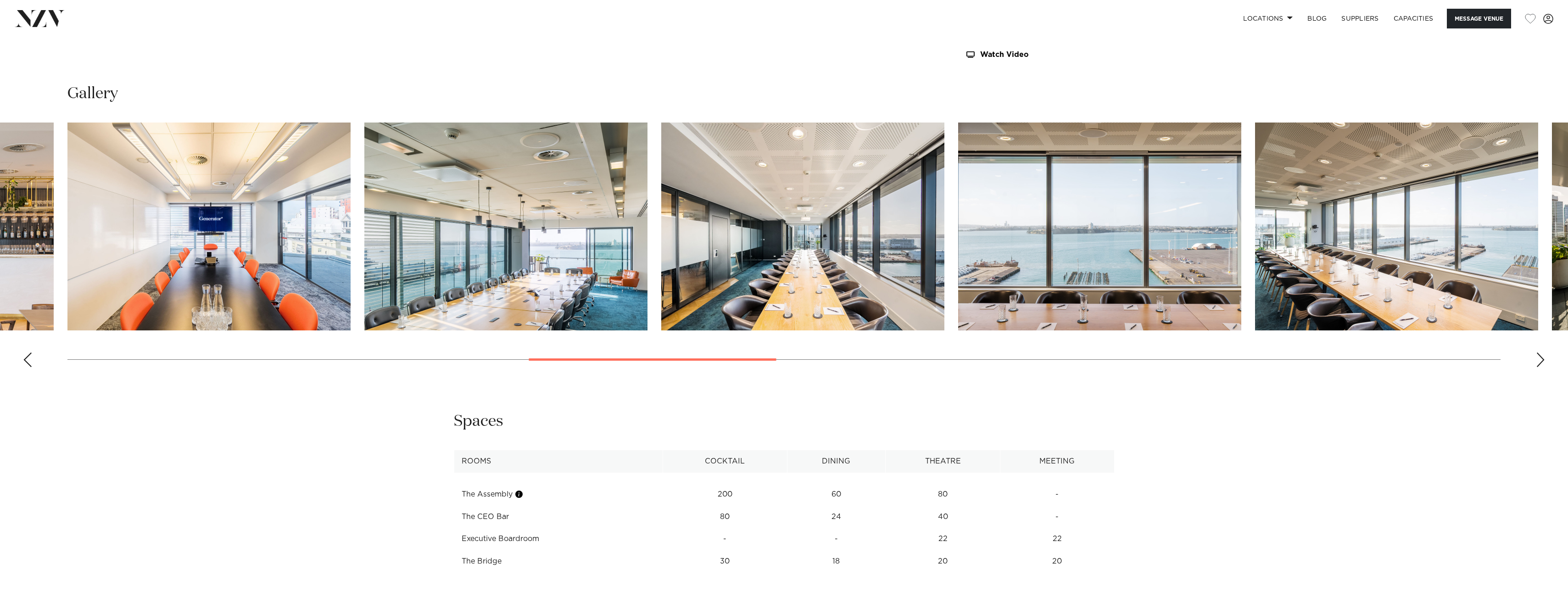
click at [1540, 360] on div "Next slide" at bounding box center [1540, 360] width 9 height 15
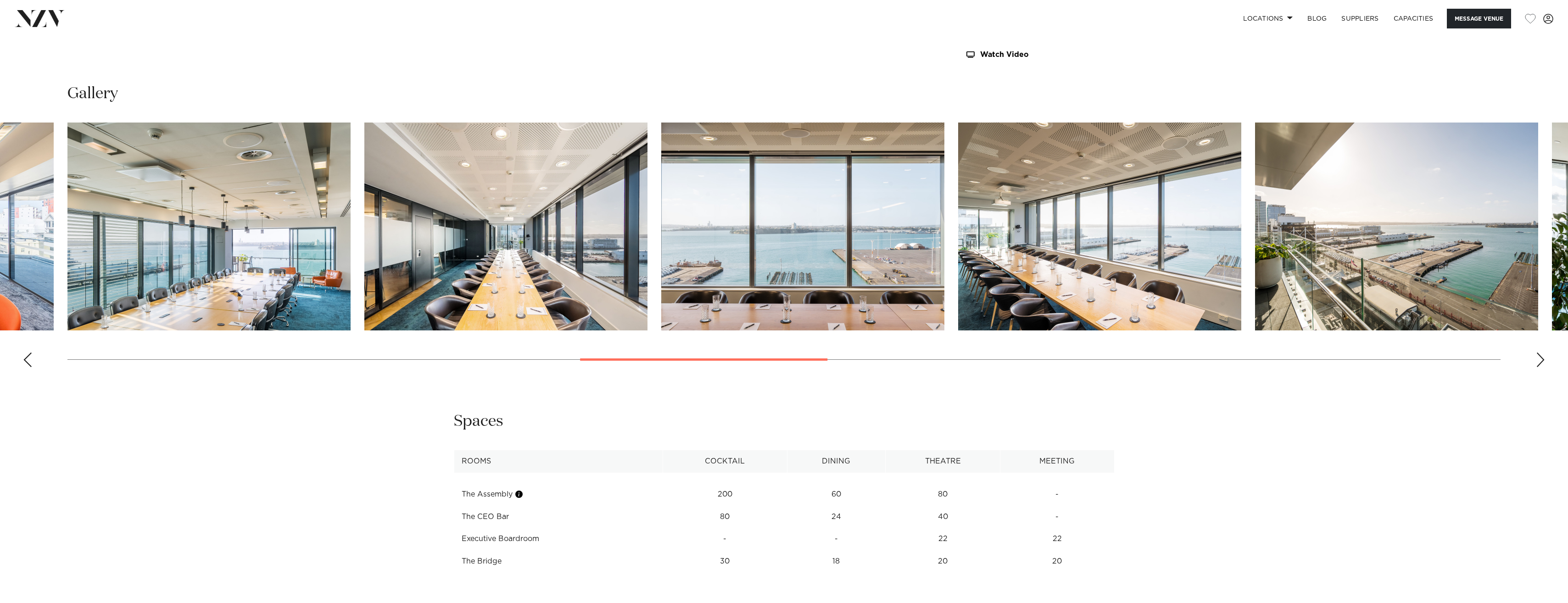
click at [1540, 360] on div "Next slide" at bounding box center [1540, 360] width 9 height 15
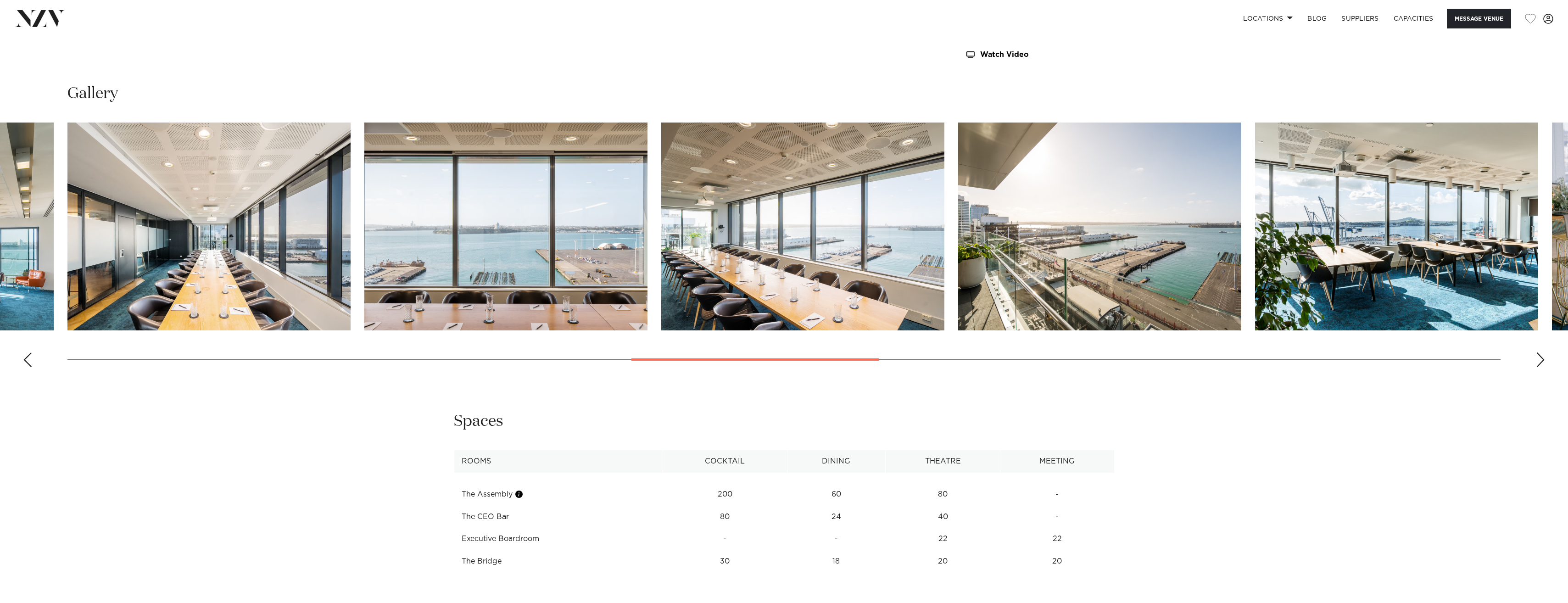
click at [1540, 360] on div "Next slide" at bounding box center [1540, 360] width 9 height 15
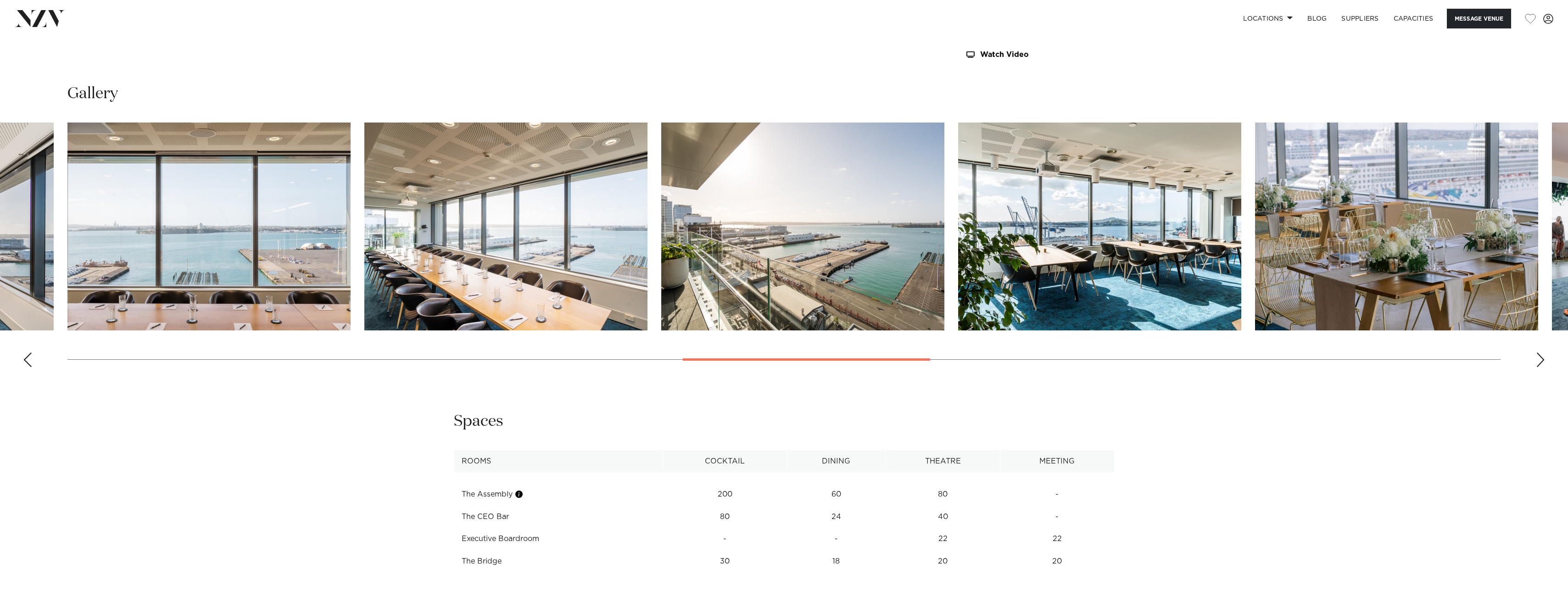
click at [1540, 360] on div "Next slide" at bounding box center [1540, 360] width 9 height 15
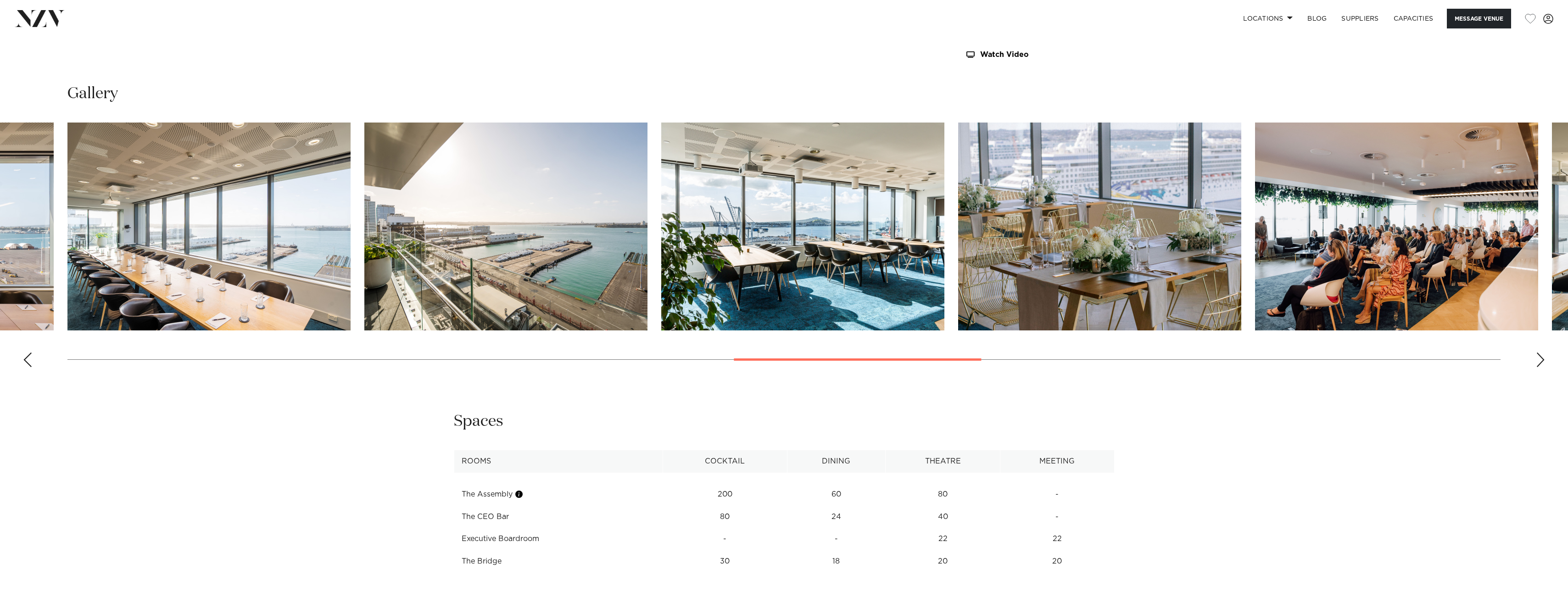
click at [1540, 360] on div "Next slide" at bounding box center [1540, 360] width 9 height 15
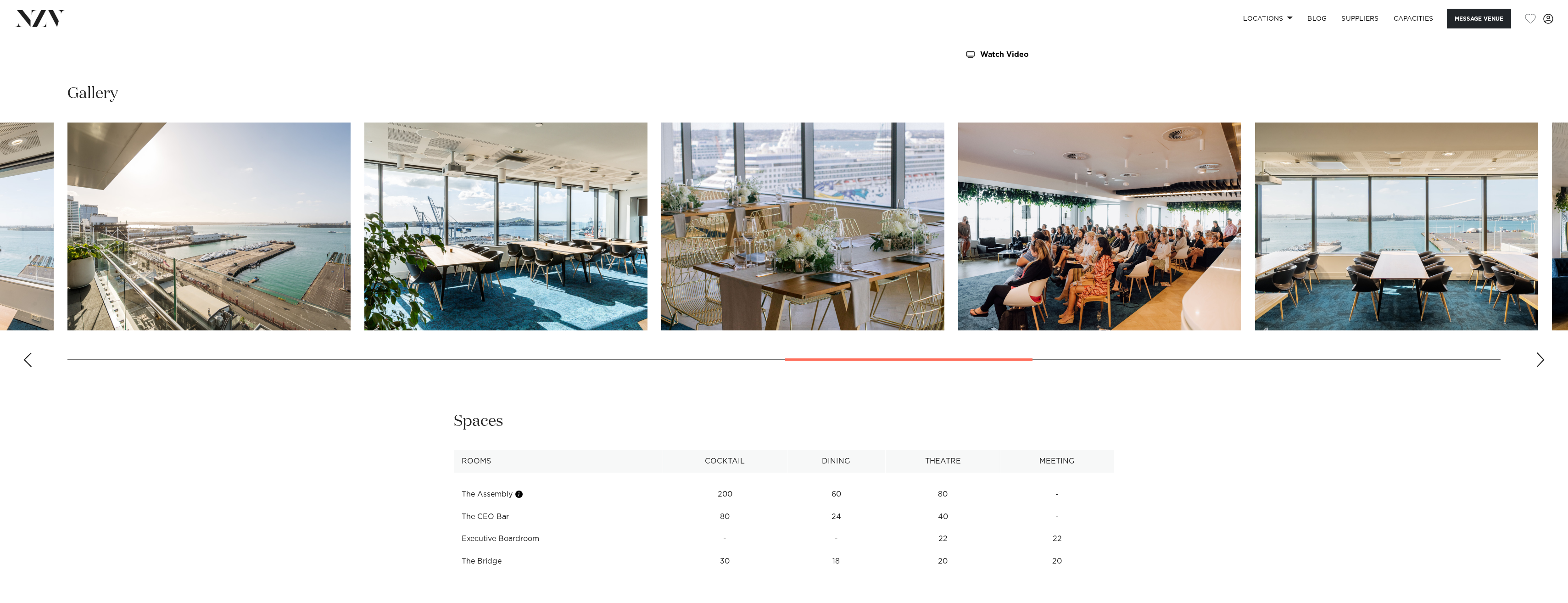
click at [1540, 360] on div "Next slide" at bounding box center [1540, 360] width 9 height 15
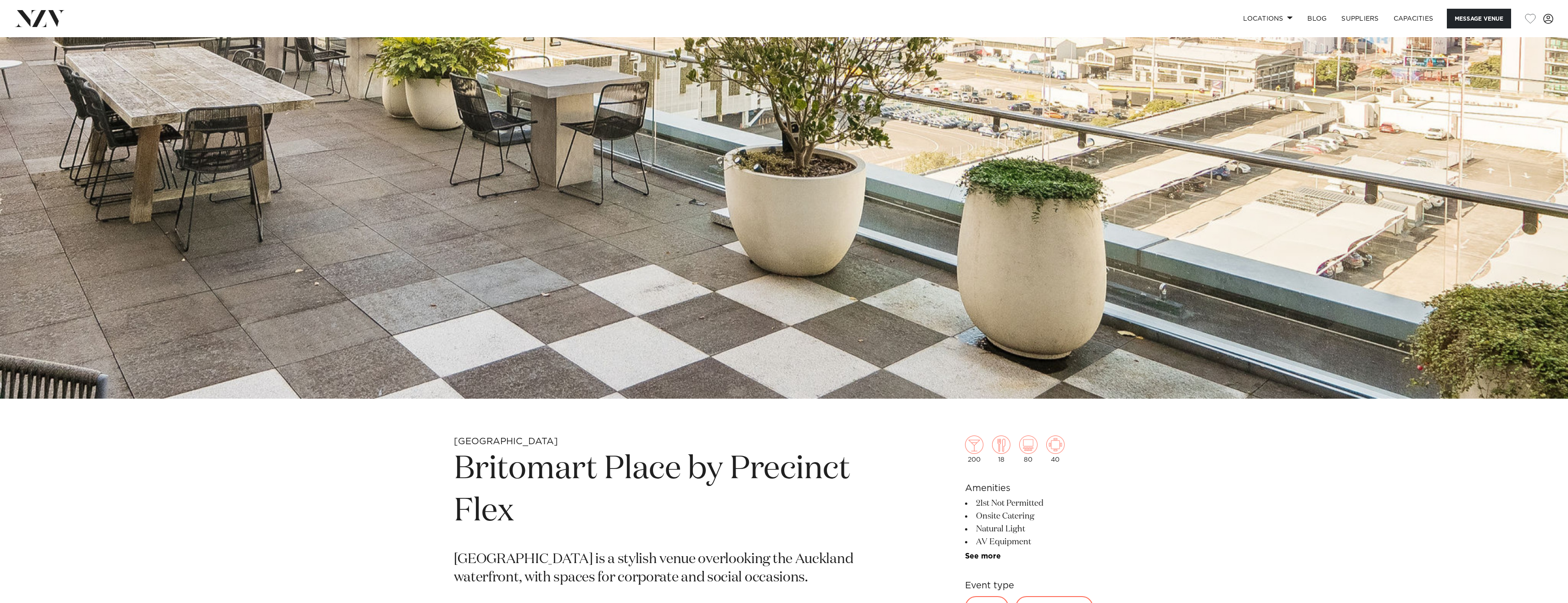
scroll to position [405, 0]
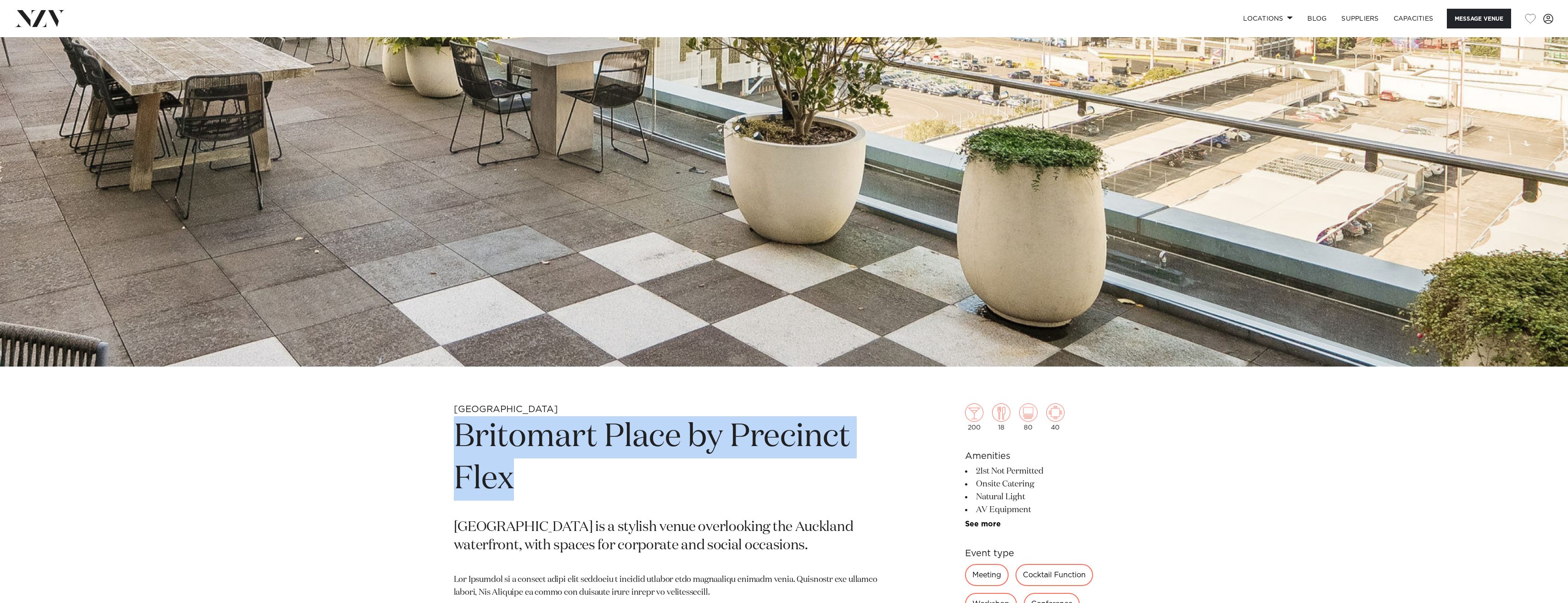
drag, startPoint x: 542, startPoint y: 478, endPoint x: 460, endPoint y: 437, distance: 91.7
click at [460, 437] on h1 "Britomart Place by Precinct Flex" at bounding box center [677, 458] width 446 height 85
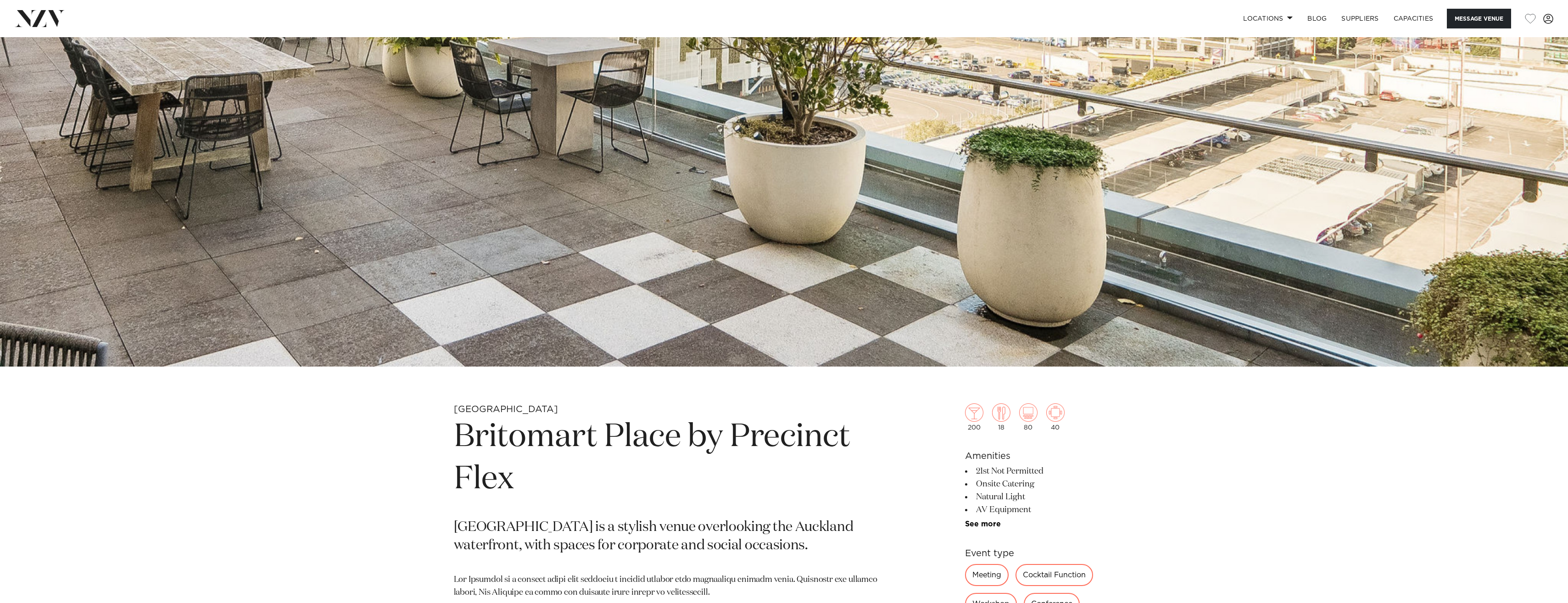
drag, startPoint x: 460, startPoint y: 437, endPoint x: 503, endPoint y: 471, distance: 54.8
click at [503, 471] on h1 "Britomart Place by Precinct Flex" at bounding box center [677, 458] width 446 height 85
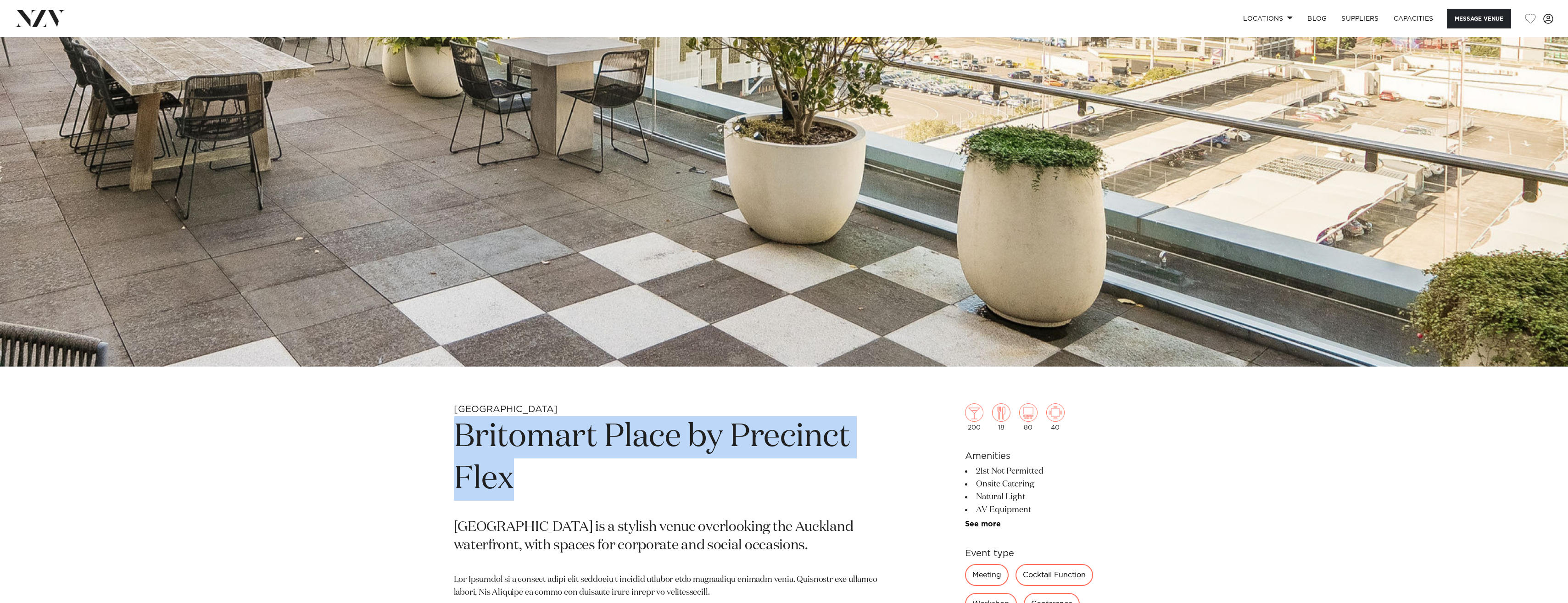
drag, startPoint x: 525, startPoint y: 484, endPoint x: 438, endPoint y: 441, distance: 97.0
copy h1 "Britomart Place by Precinct Flex"
click at [978, 526] on link "See more" at bounding box center [1001, 524] width 72 height 7
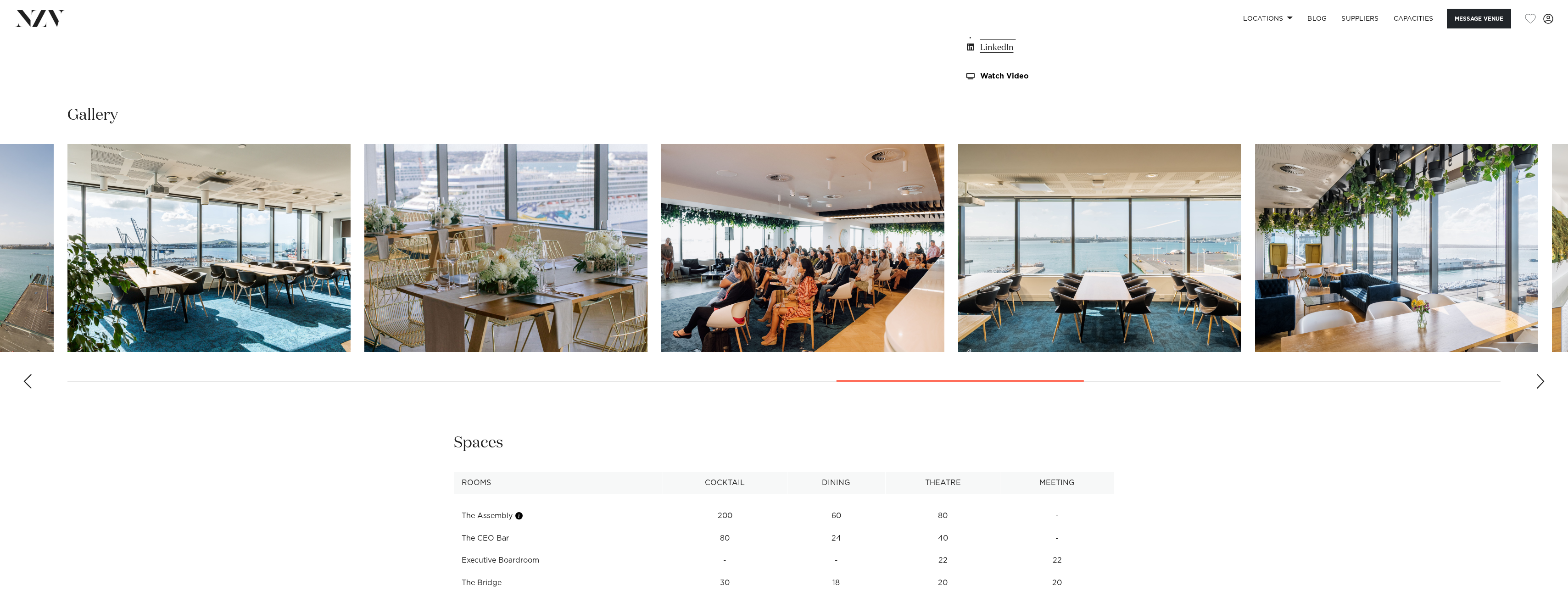
scroll to position [1337, 0]
click at [1547, 377] on swiper-container at bounding box center [784, 270] width 1568 height 252
click at [1545, 378] on div "Next slide" at bounding box center [1540, 381] width 9 height 15
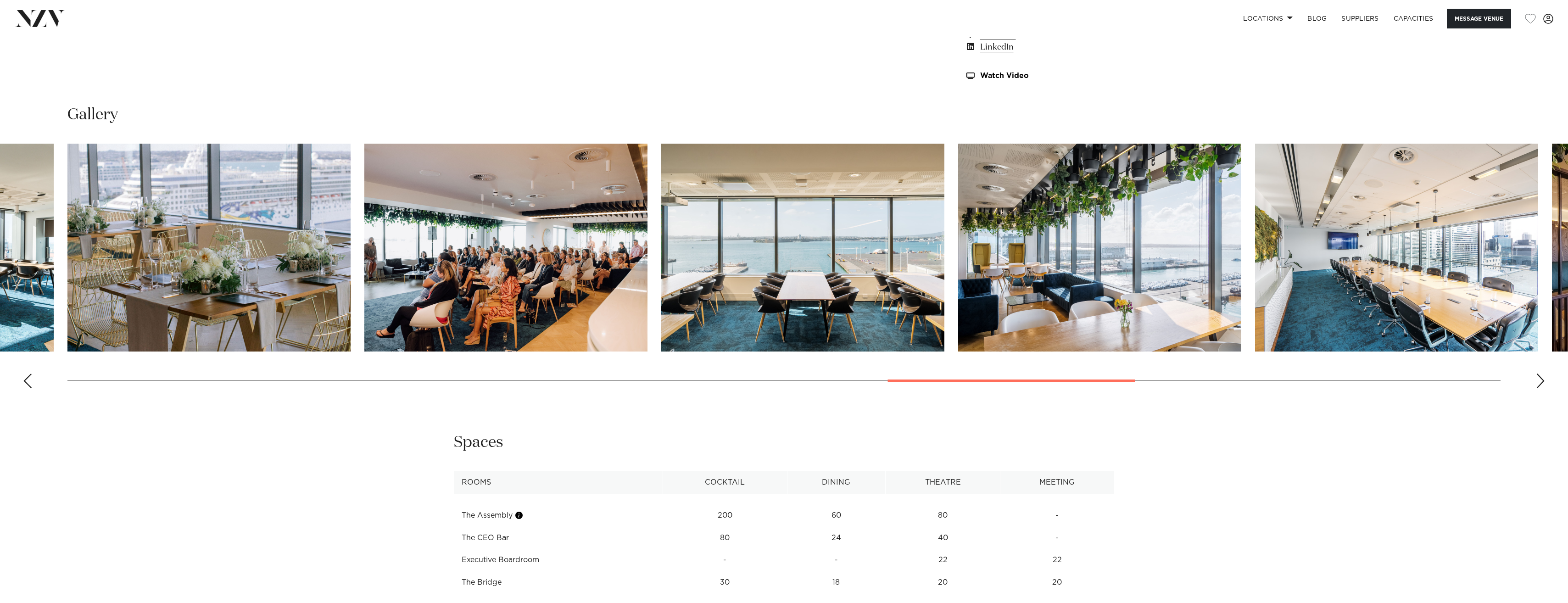
click at [1543, 378] on div "Next slide" at bounding box center [1540, 381] width 9 height 15
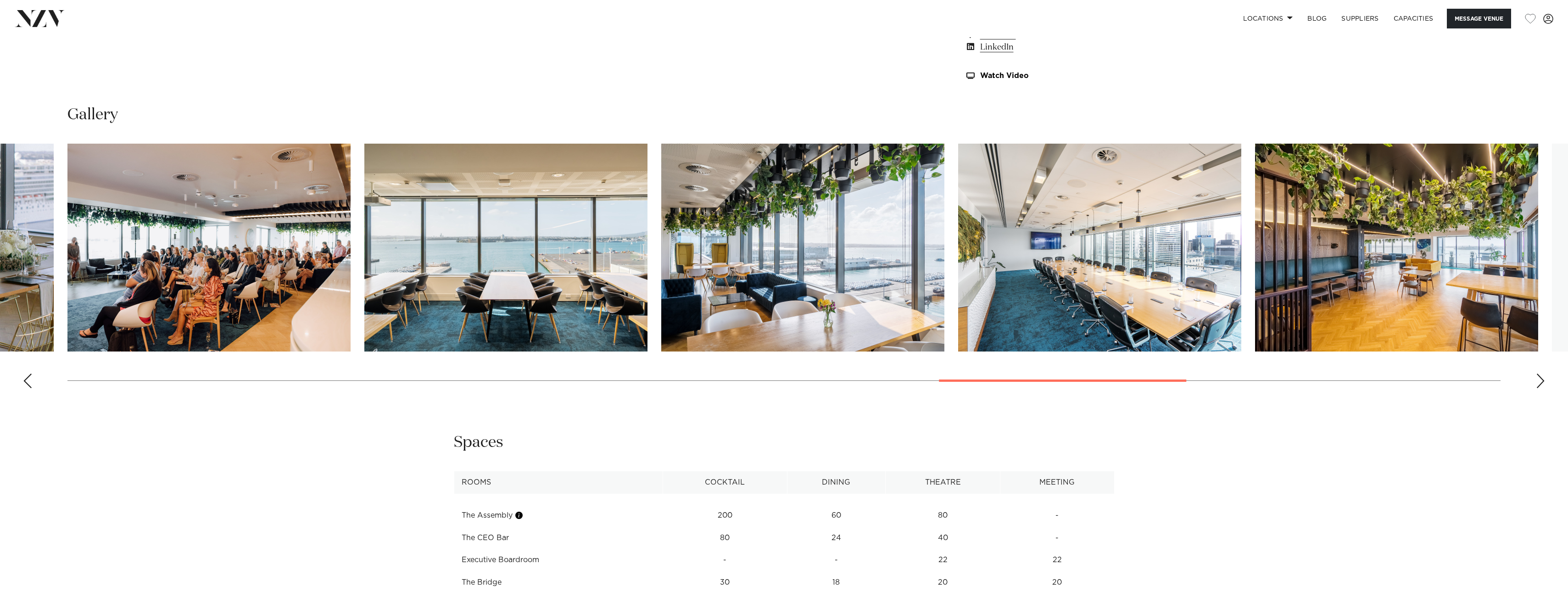
click at [1543, 378] on div "Next slide" at bounding box center [1540, 381] width 9 height 15
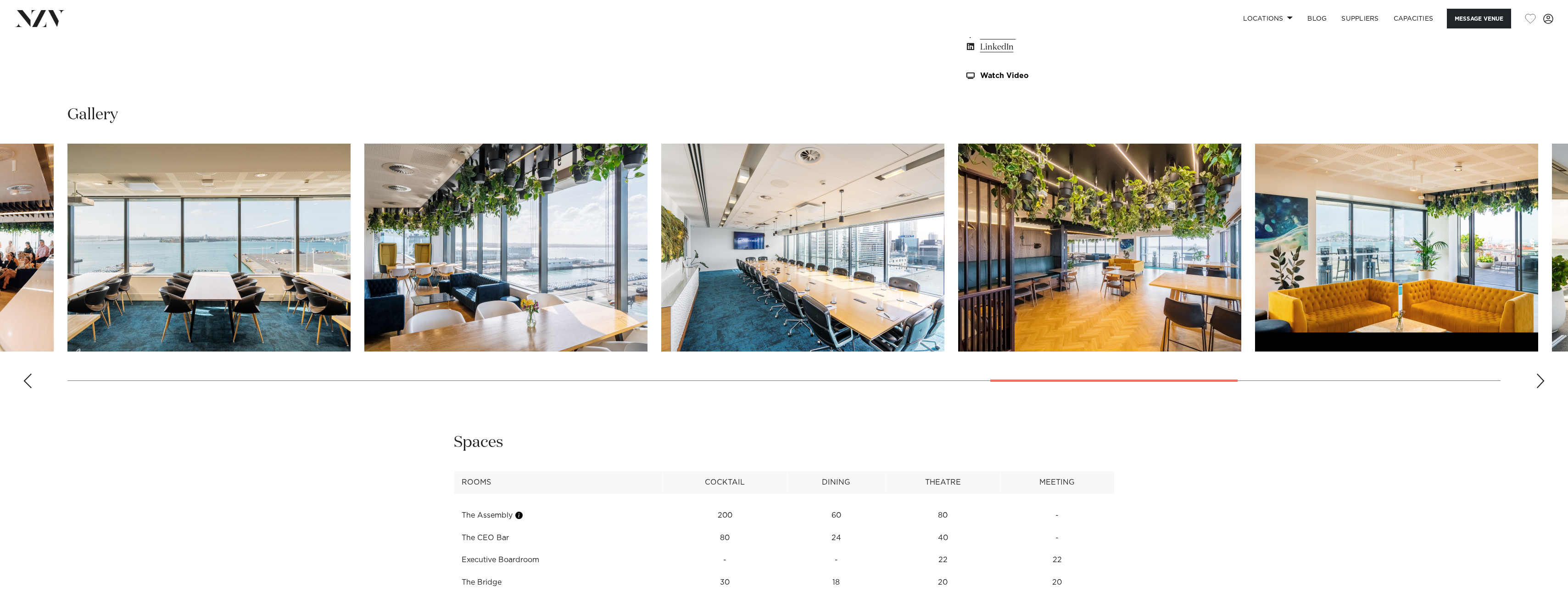
click at [1543, 378] on div "Next slide" at bounding box center [1540, 381] width 9 height 15
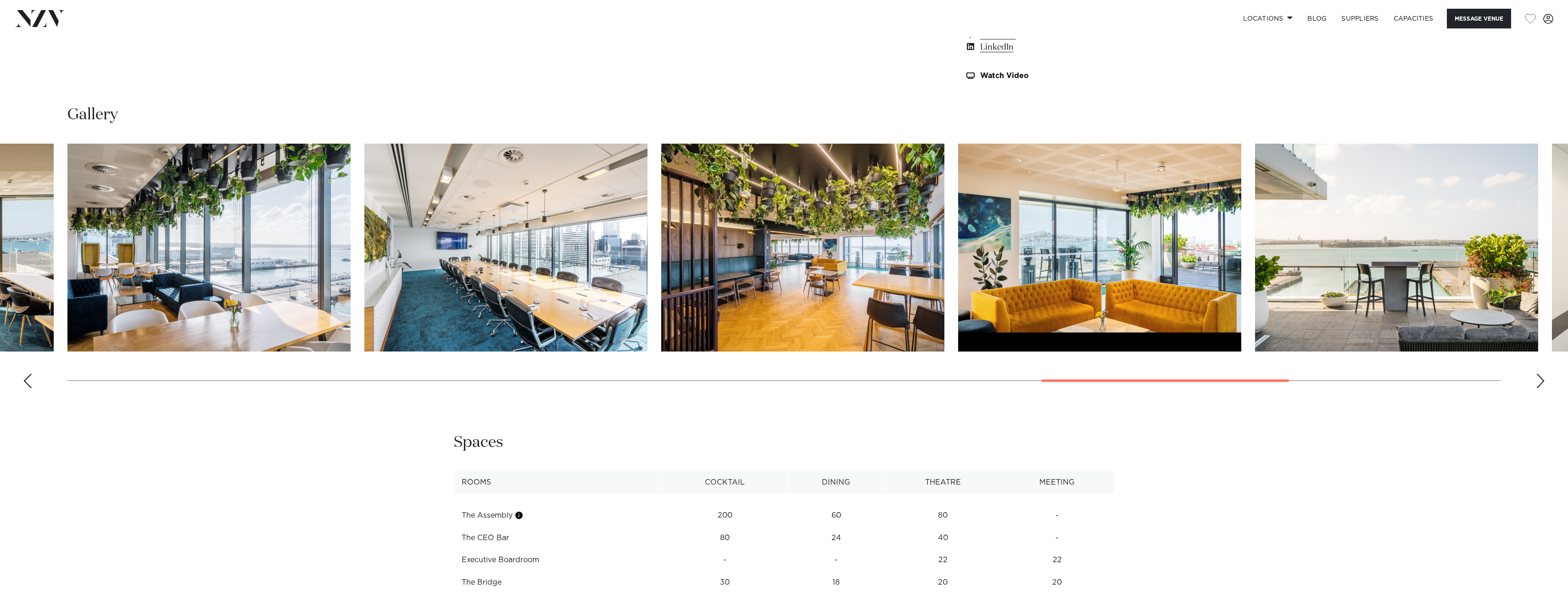
click at [1547, 380] on swiper-container at bounding box center [784, 270] width 1568 height 252
click at [1536, 383] on div "Next slide" at bounding box center [1540, 381] width 9 height 15
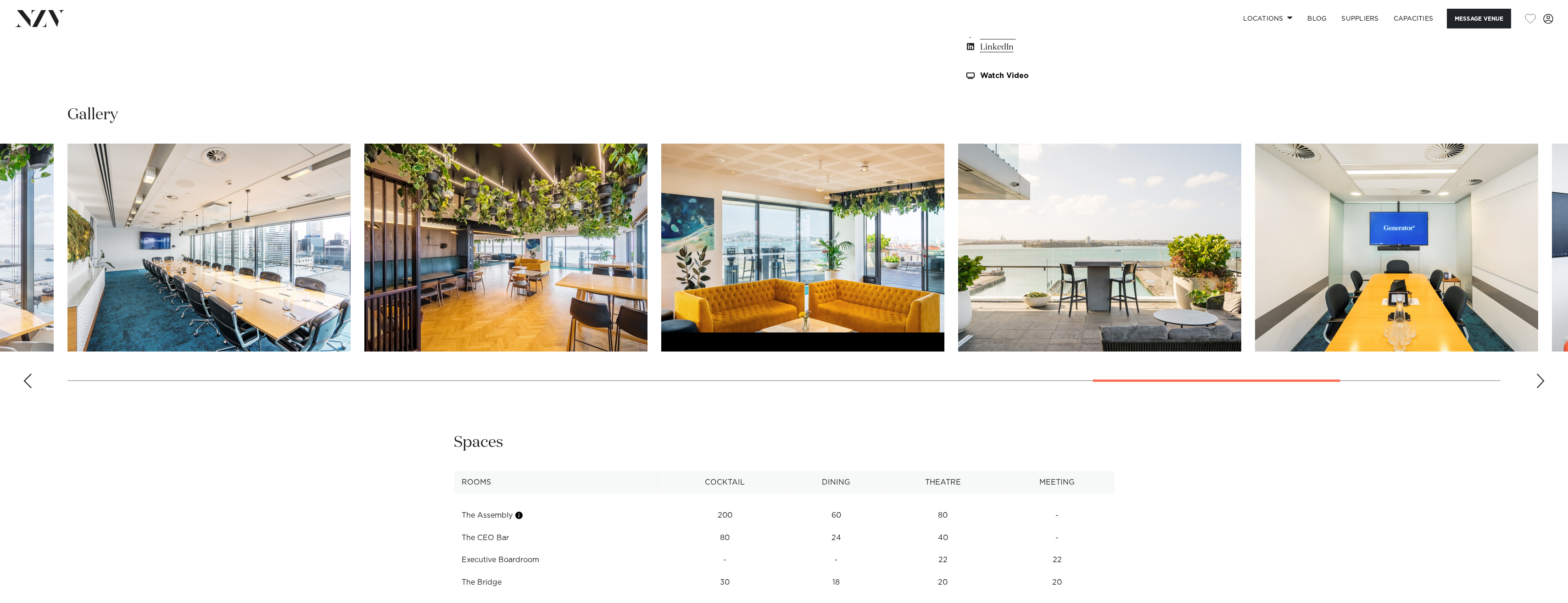
click at [1536, 383] on div "Next slide" at bounding box center [1540, 381] width 9 height 15
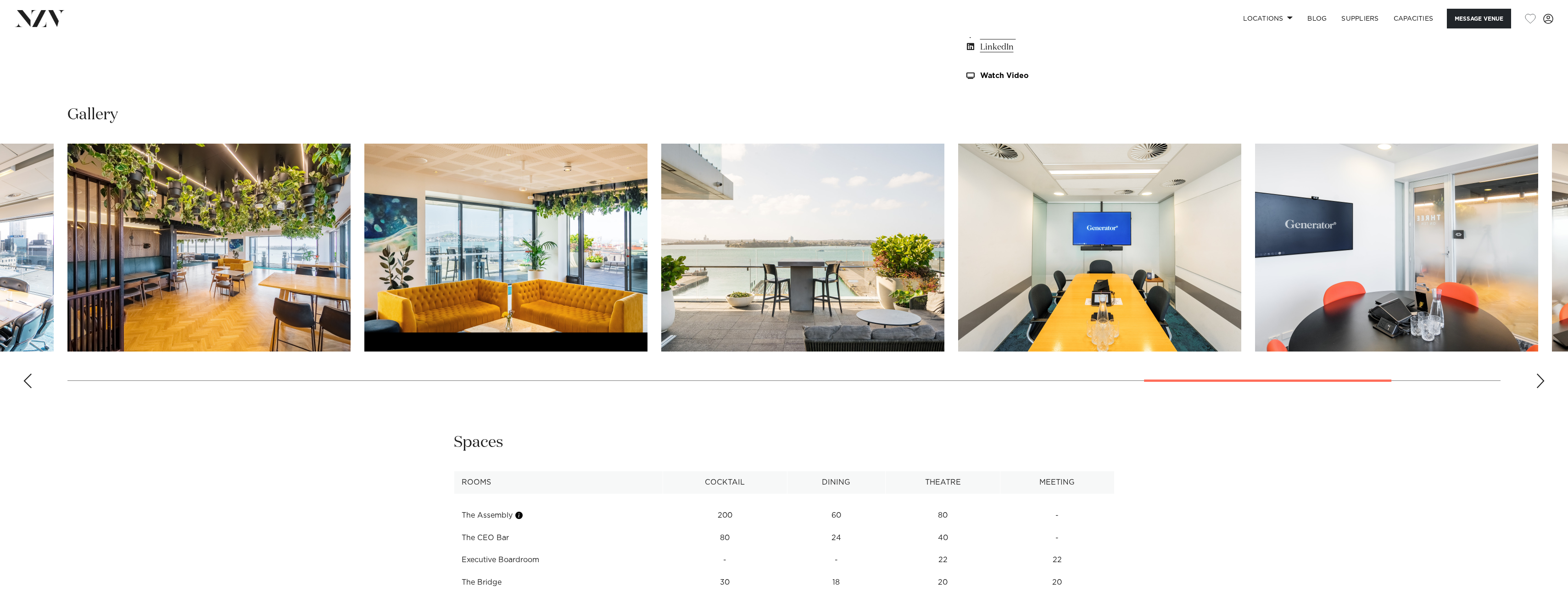
click at [1536, 384] on div "Next slide" at bounding box center [1540, 381] width 9 height 15
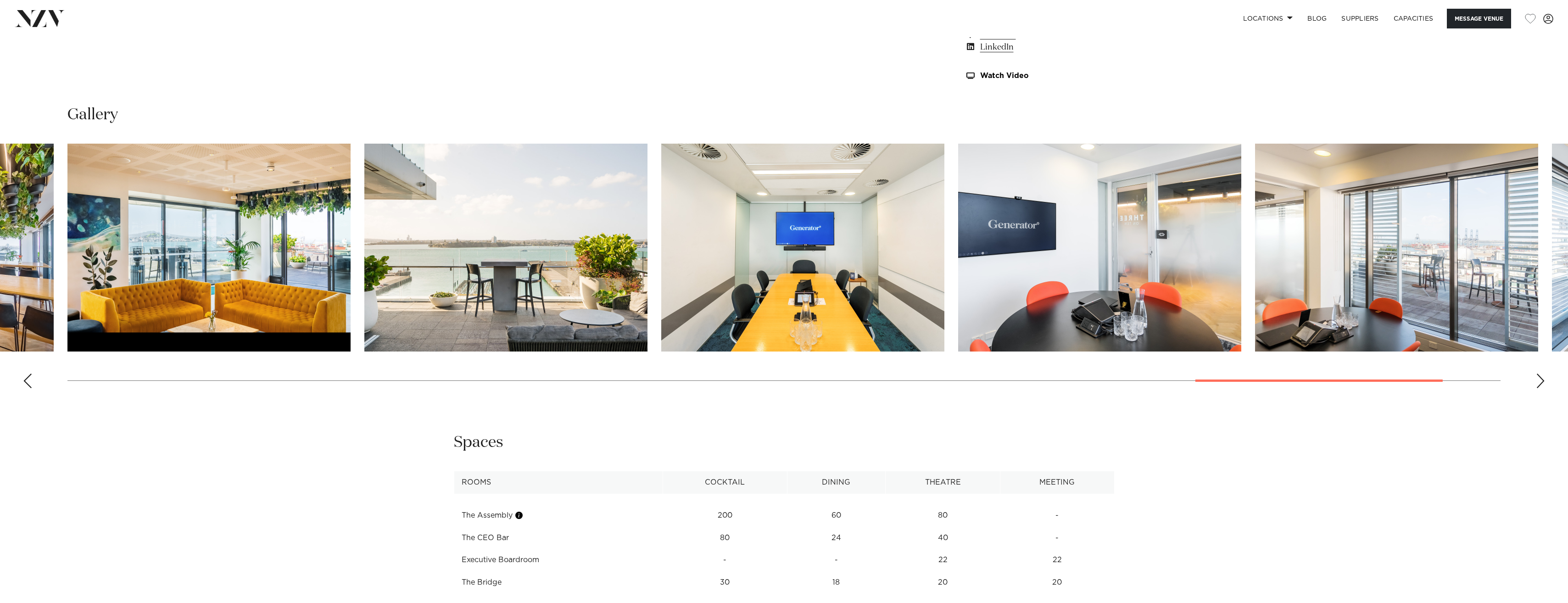
click at [1536, 384] on div "Next slide" at bounding box center [1540, 381] width 9 height 15
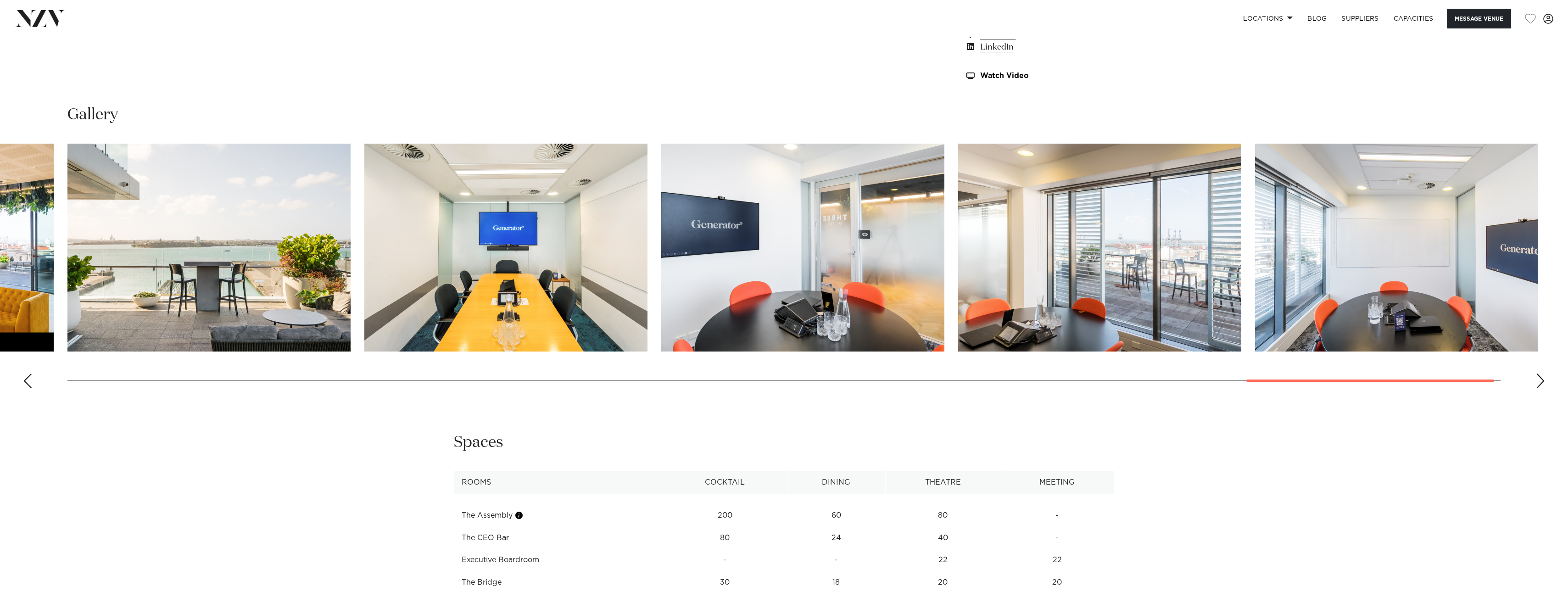
click at [1536, 384] on div "Next slide" at bounding box center [1540, 381] width 9 height 15
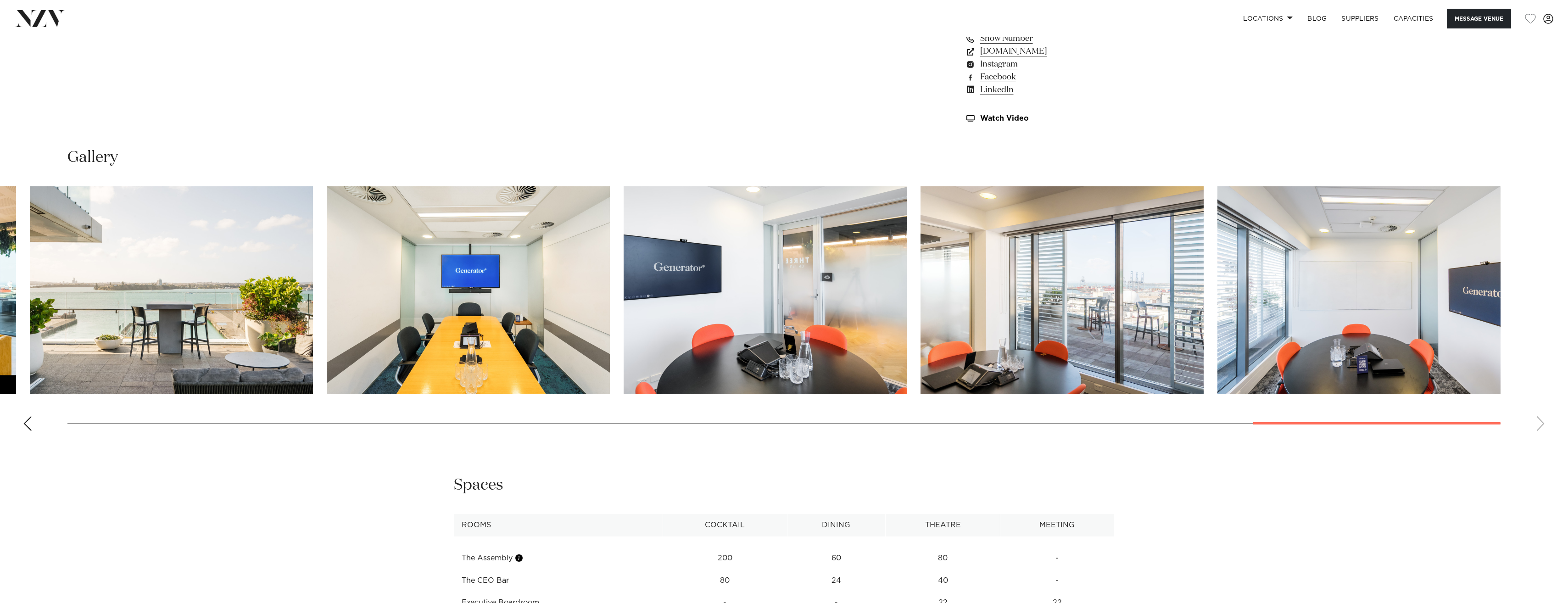
scroll to position [1295, 0]
click at [27, 423] on div "Previous slide" at bounding box center [27, 423] width 9 height 15
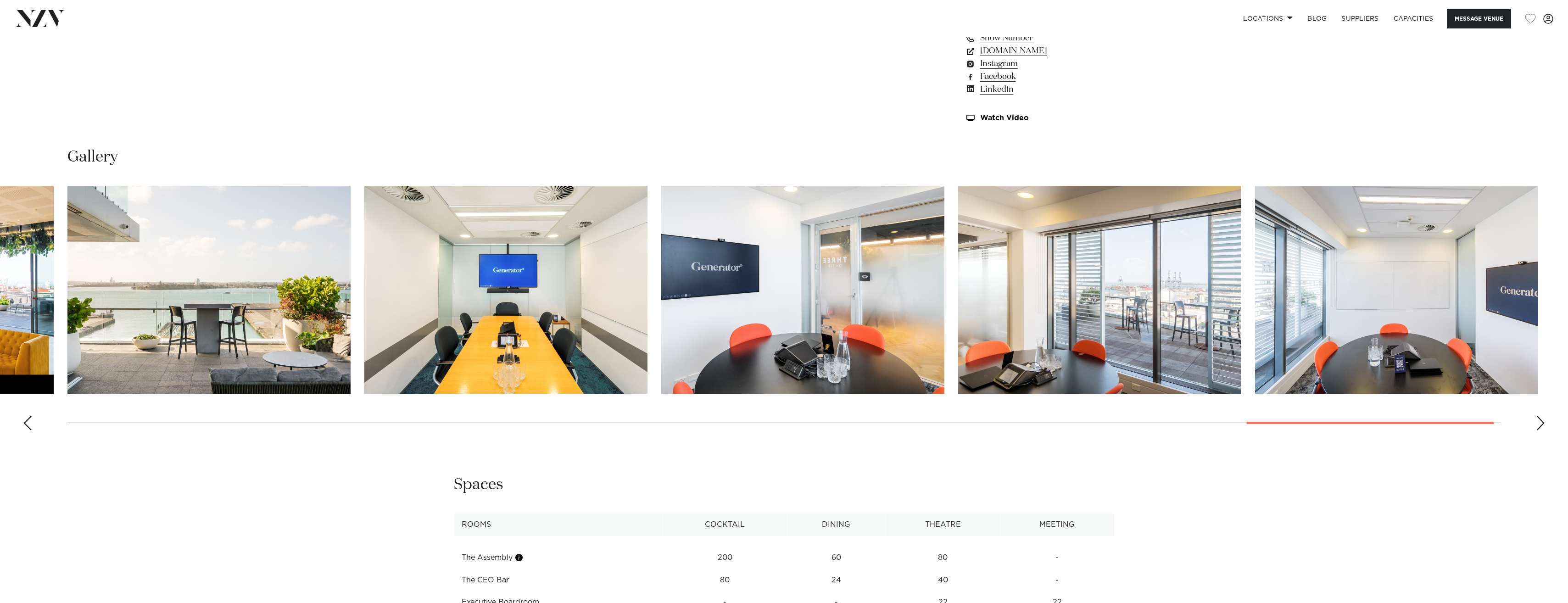
click at [29, 414] on swiper-container at bounding box center [784, 312] width 1568 height 252
click at [29, 424] on div "Previous slide" at bounding box center [27, 423] width 9 height 15
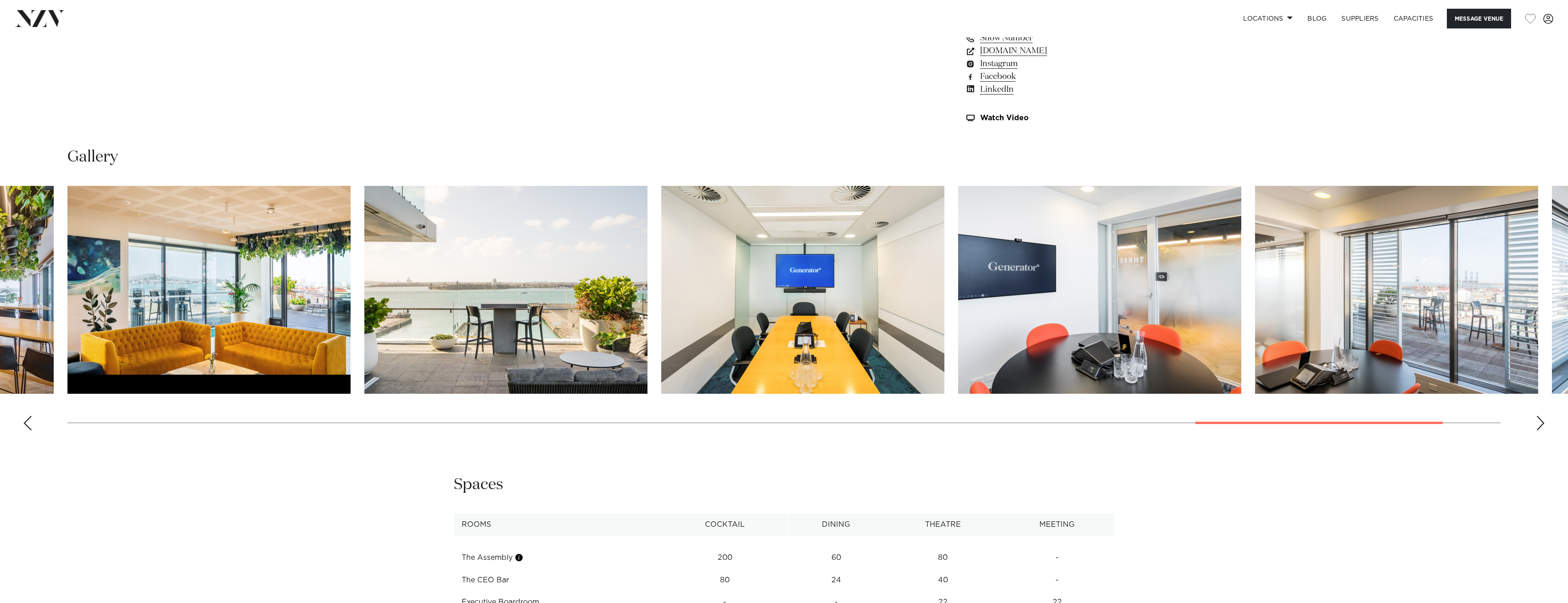
click at [29, 424] on div "Previous slide" at bounding box center [27, 423] width 9 height 15
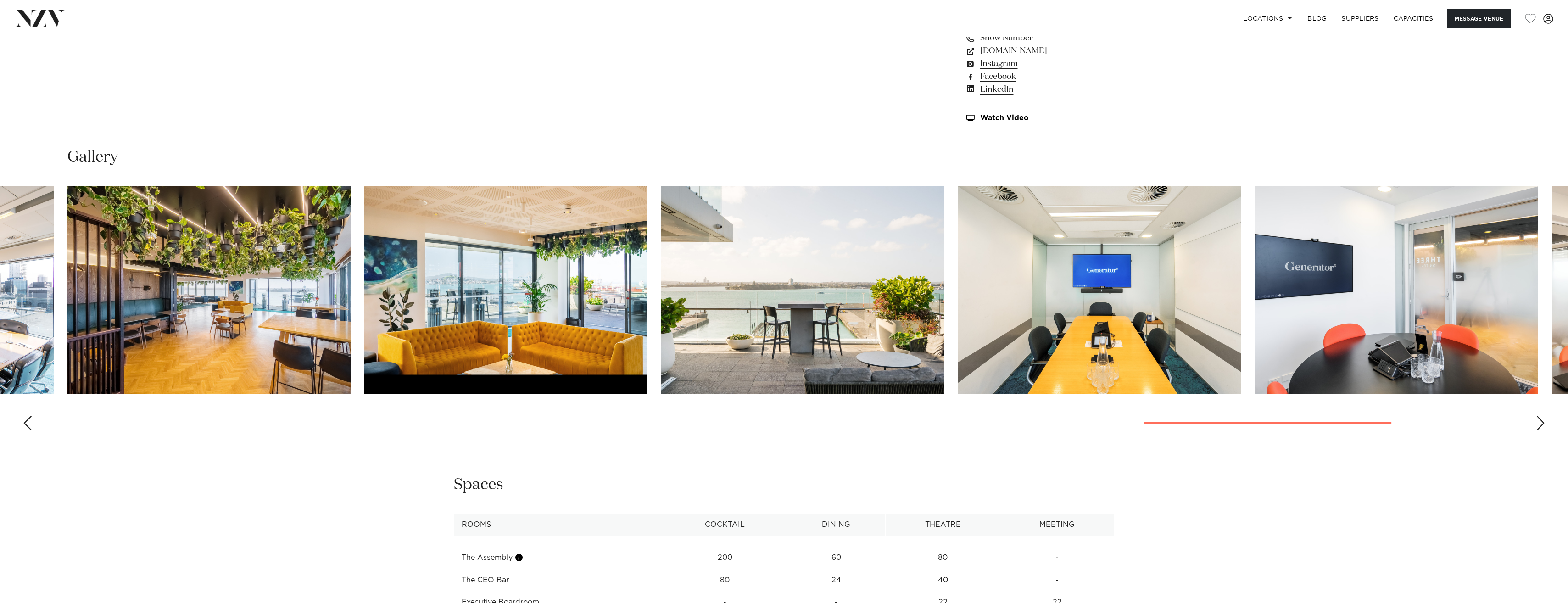
click at [19, 422] on swiper-container at bounding box center [784, 312] width 1568 height 252
click at [26, 423] on div "Previous slide" at bounding box center [27, 423] width 9 height 15
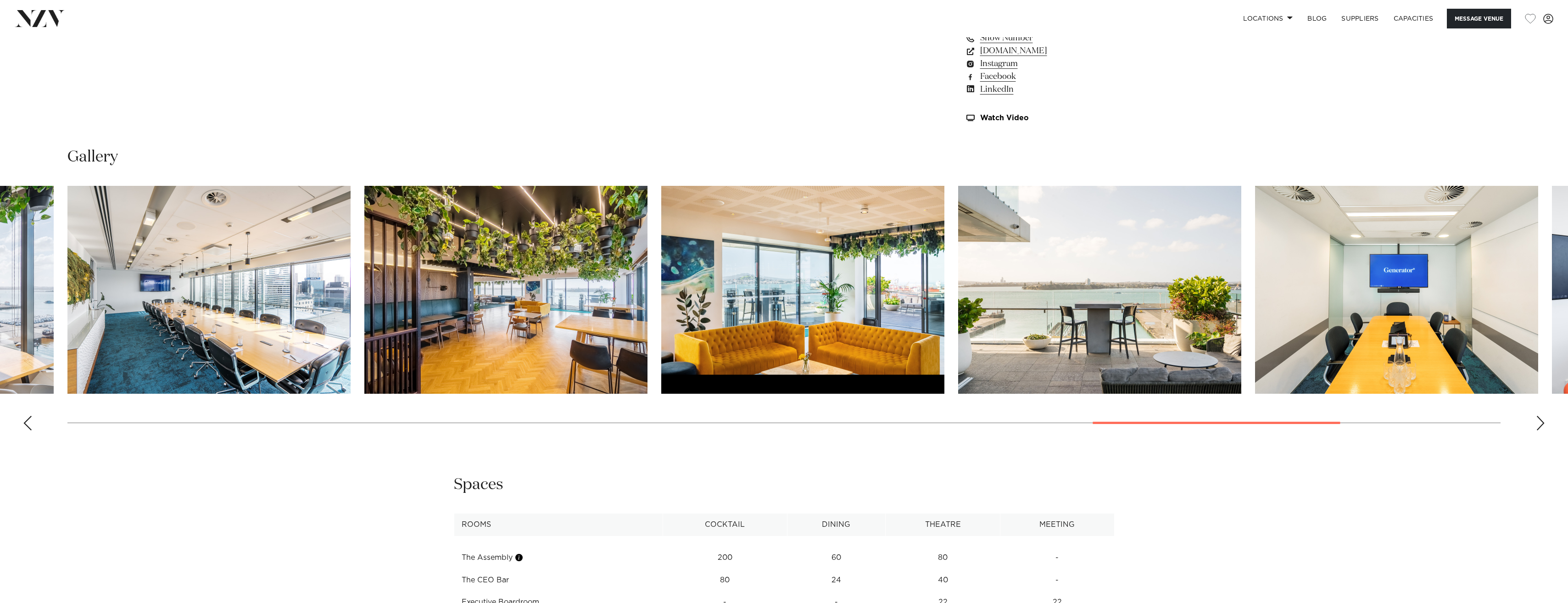
click at [26, 423] on div "Previous slide" at bounding box center [27, 423] width 9 height 15
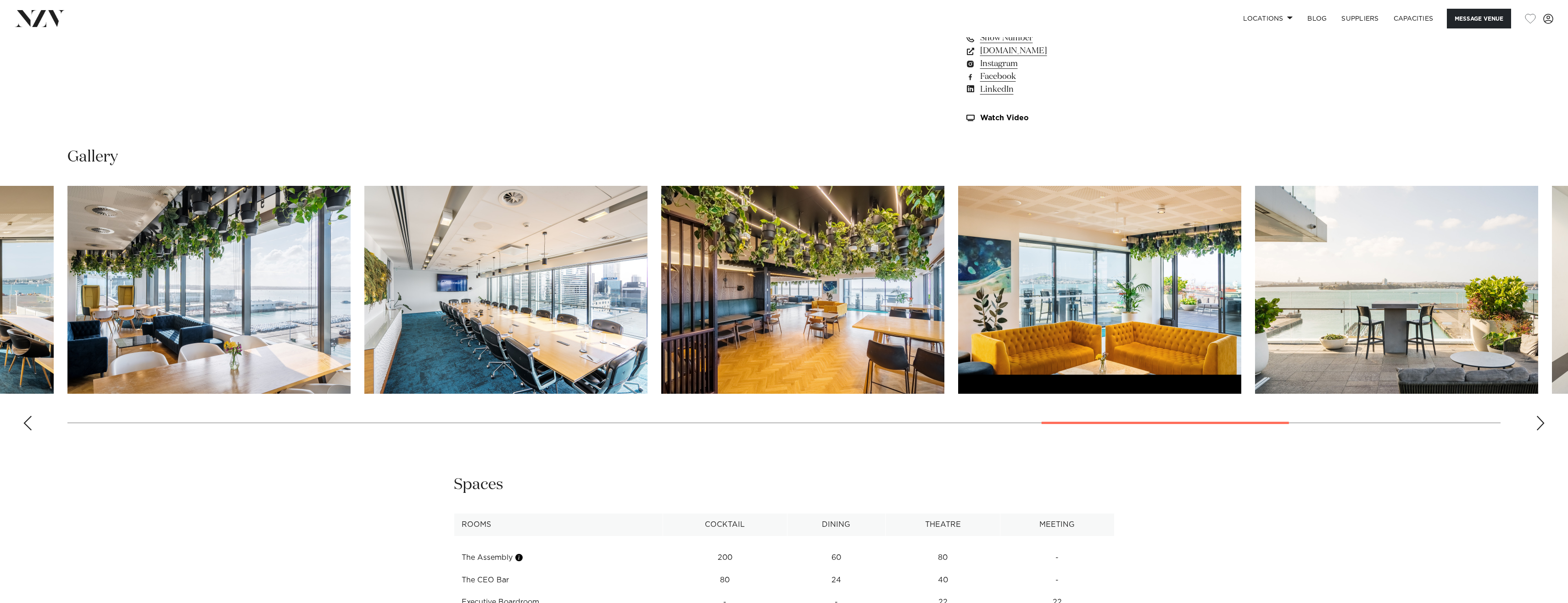
click at [26, 423] on div "Previous slide" at bounding box center [27, 423] width 9 height 15
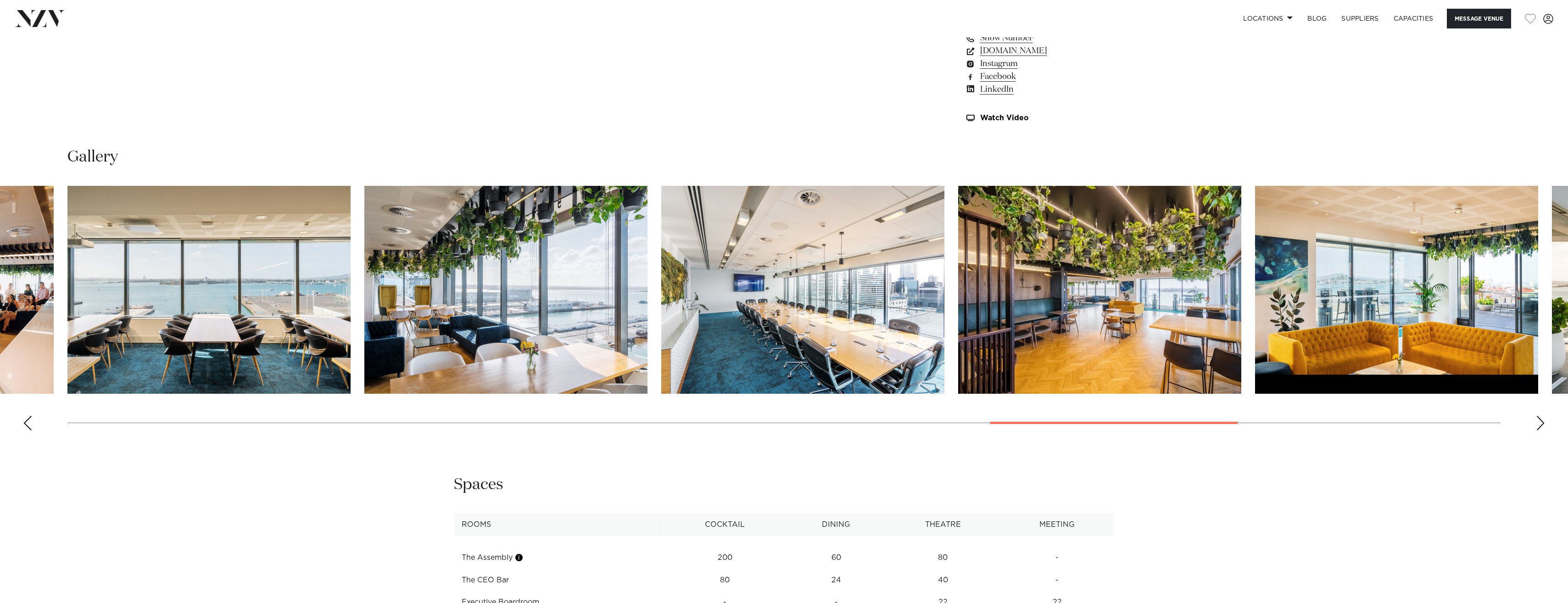
click at [26, 423] on div "Previous slide" at bounding box center [27, 423] width 9 height 15
